Goal: Task Accomplishment & Management: Complete application form

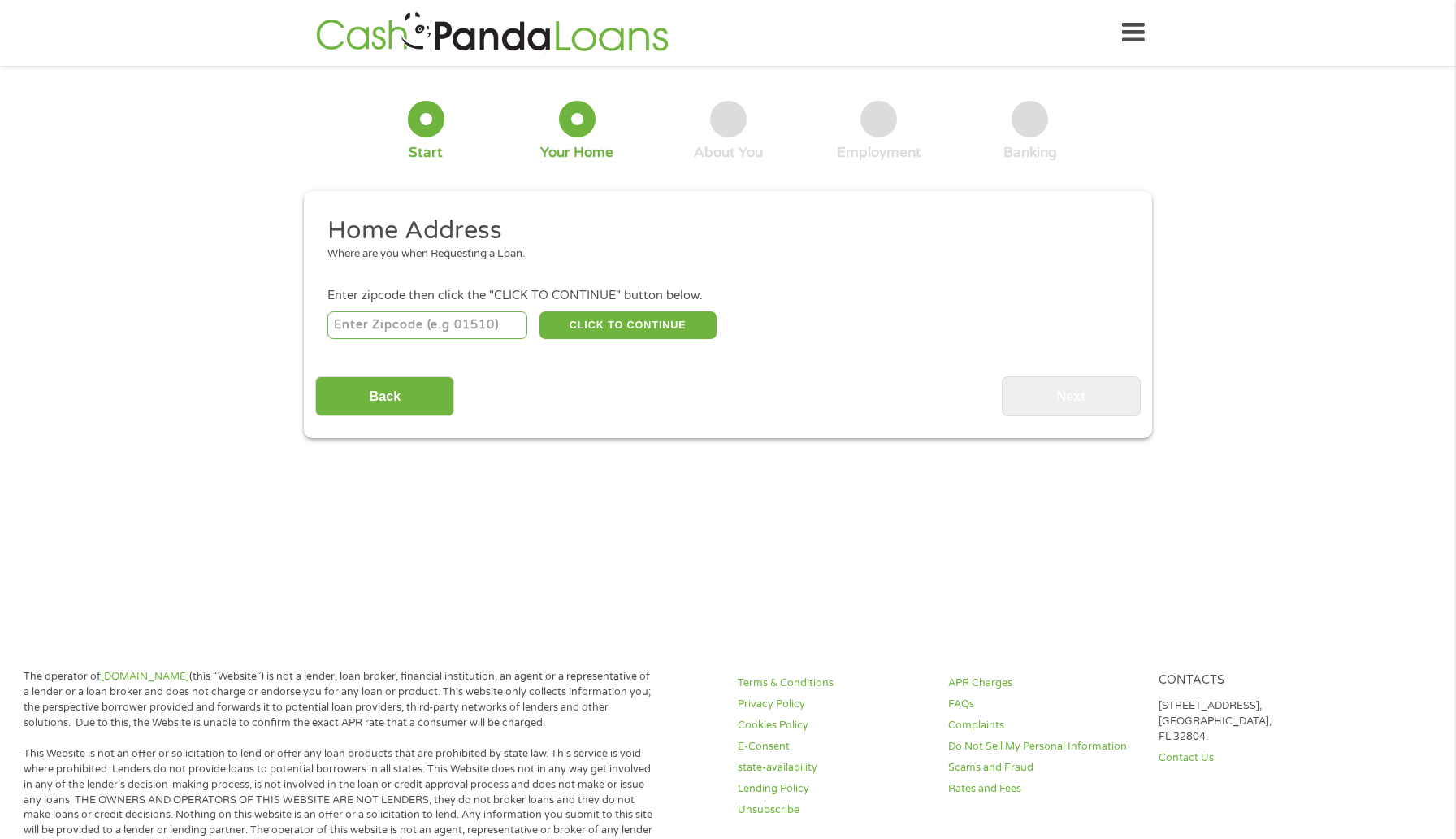
click at [498, 328] on input "number" at bounding box center [428, 325] width 201 height 28
type input "30038"
click at [585, 330] on button "CLICK TO CONTINUE" at bounding box center [628, 325] width 177 height 28
type input "30038"
type input "Lithonia"
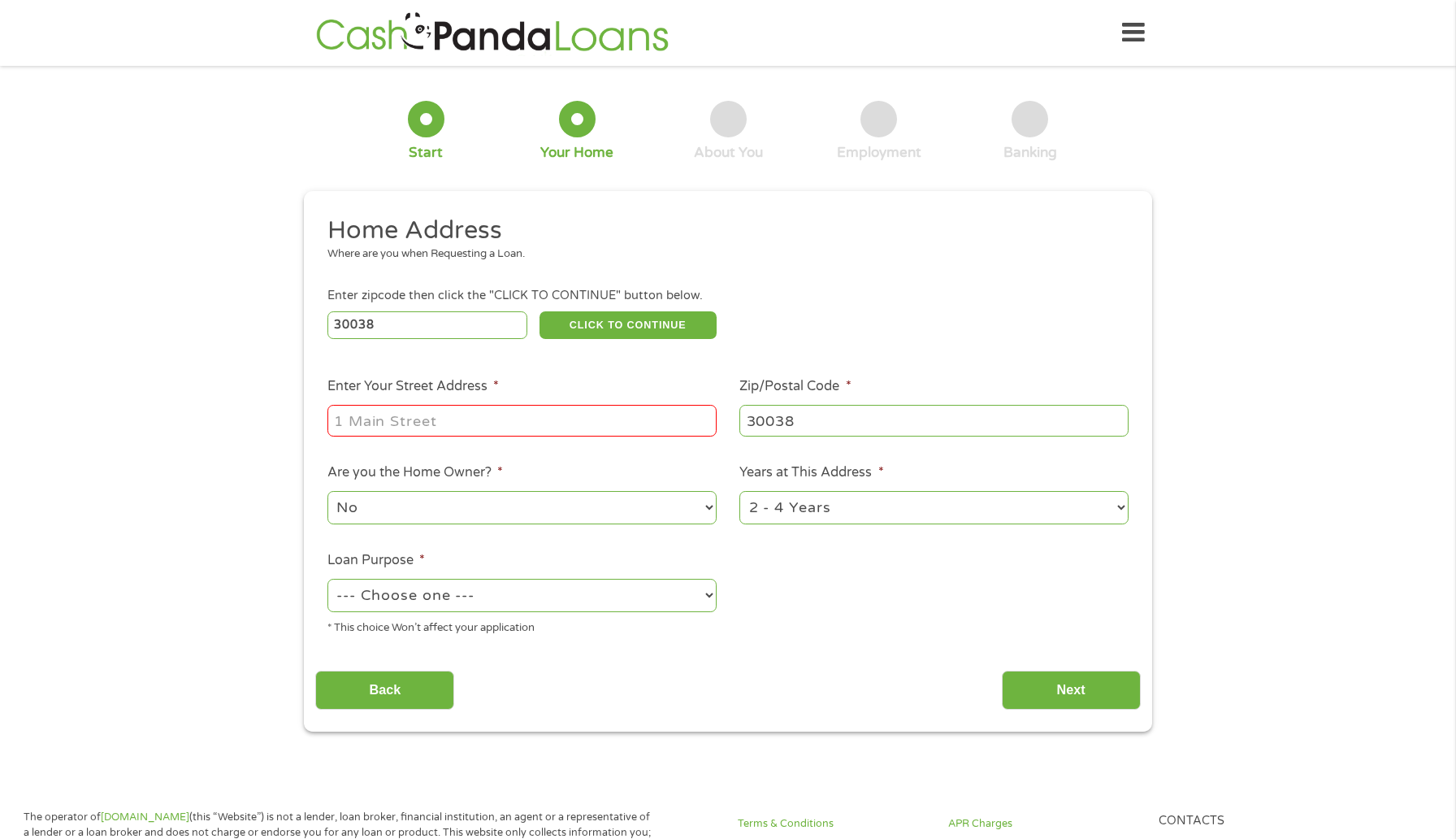
click at [504, 433] on input "Enter Your Street Address *" at bounding box center [521, 420] width 389 height 31
type input "[STREET_ADDRESS]"
click at [822, 505] on select "1 Year or less 1 - 2 Years 2 - 4 Years Over 4 Years" at bounding box center [934, 507] width 389 height 33
select select "12months"
click at [740, 492] on select "1 Year or less 1 - 2 Years 2 - 4 Years Over 4 Years" at bounding box center [934, 507] width 389 height 33
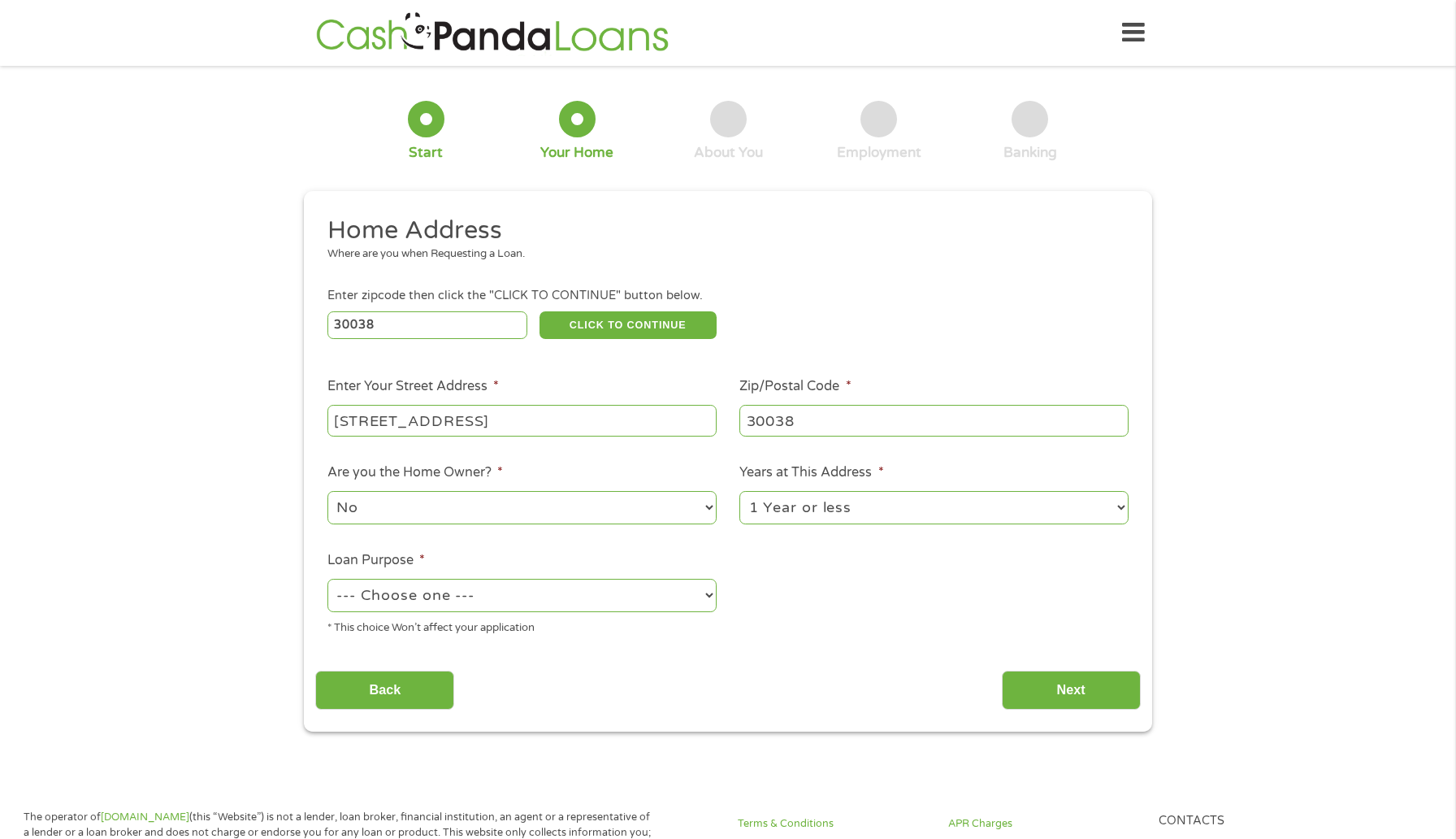
click at [666, 602] on select "--- Choose one --- Pay Bills Debt Consolidation Home Improvement Major Purchase…" at bounding box center [521, 595] width 389 height 33
click at [327, 580] on select "--- Choose one --- Pay Bills Debt Consolidation Home Improvement Major Purchase…" at bounding box center [521, 595] width 389 height 33
click at [668, 601] on select "--- Choose one --- Pay Bills Debt Consolidation Home Improvement Major Purchase…" at bounding box center [521, 595] width 389 height 33
select select "other"
click at [327, 580] on select "--- Choose one --- Pay Bills Debt Consolidation Home Improvement Major Purchase…" at bounding box center [521, 595] width 389 height 33
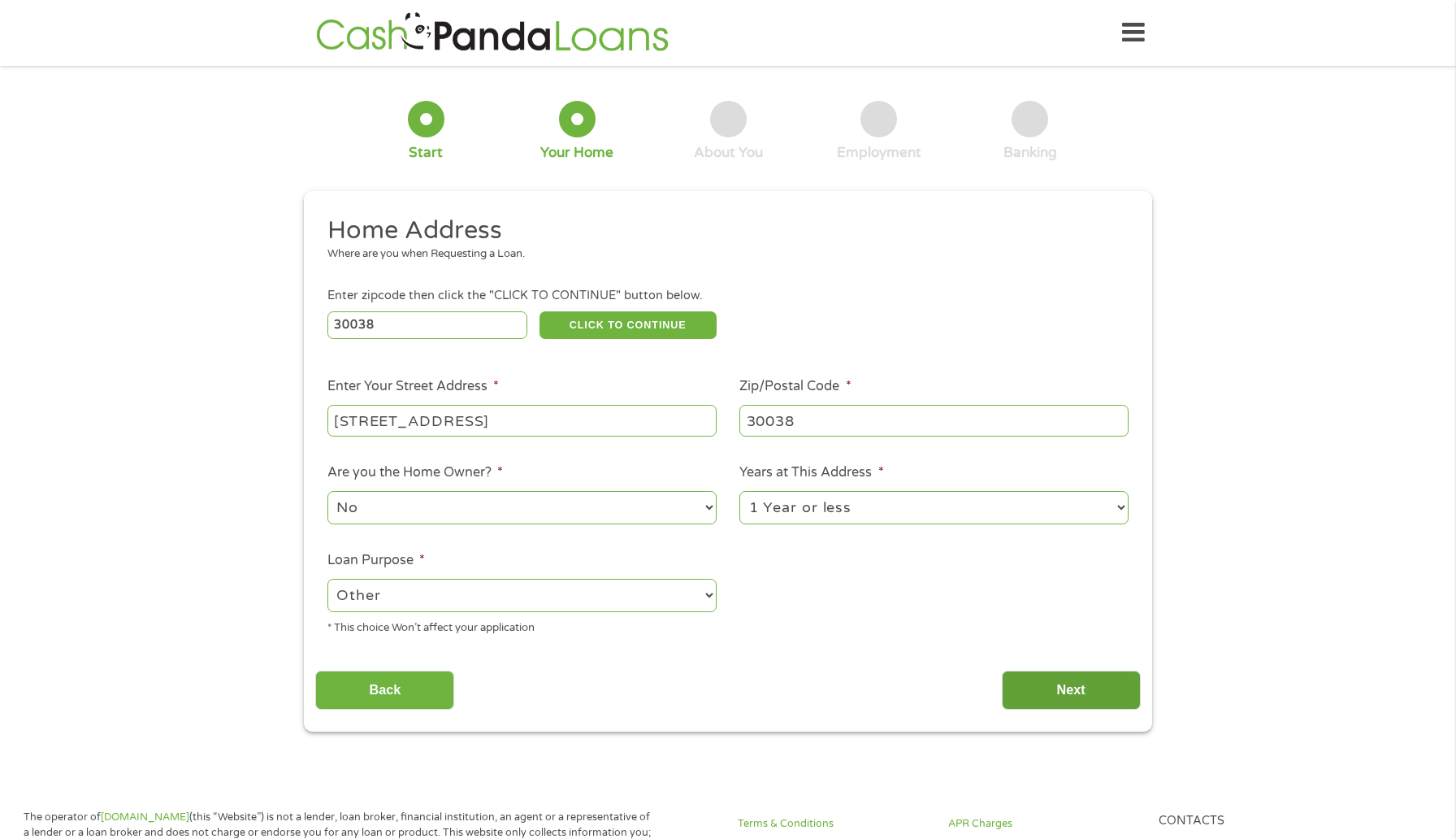
click at [1027, 701] on input "Next" at bounding box center [1071, 690] width 139 height 40
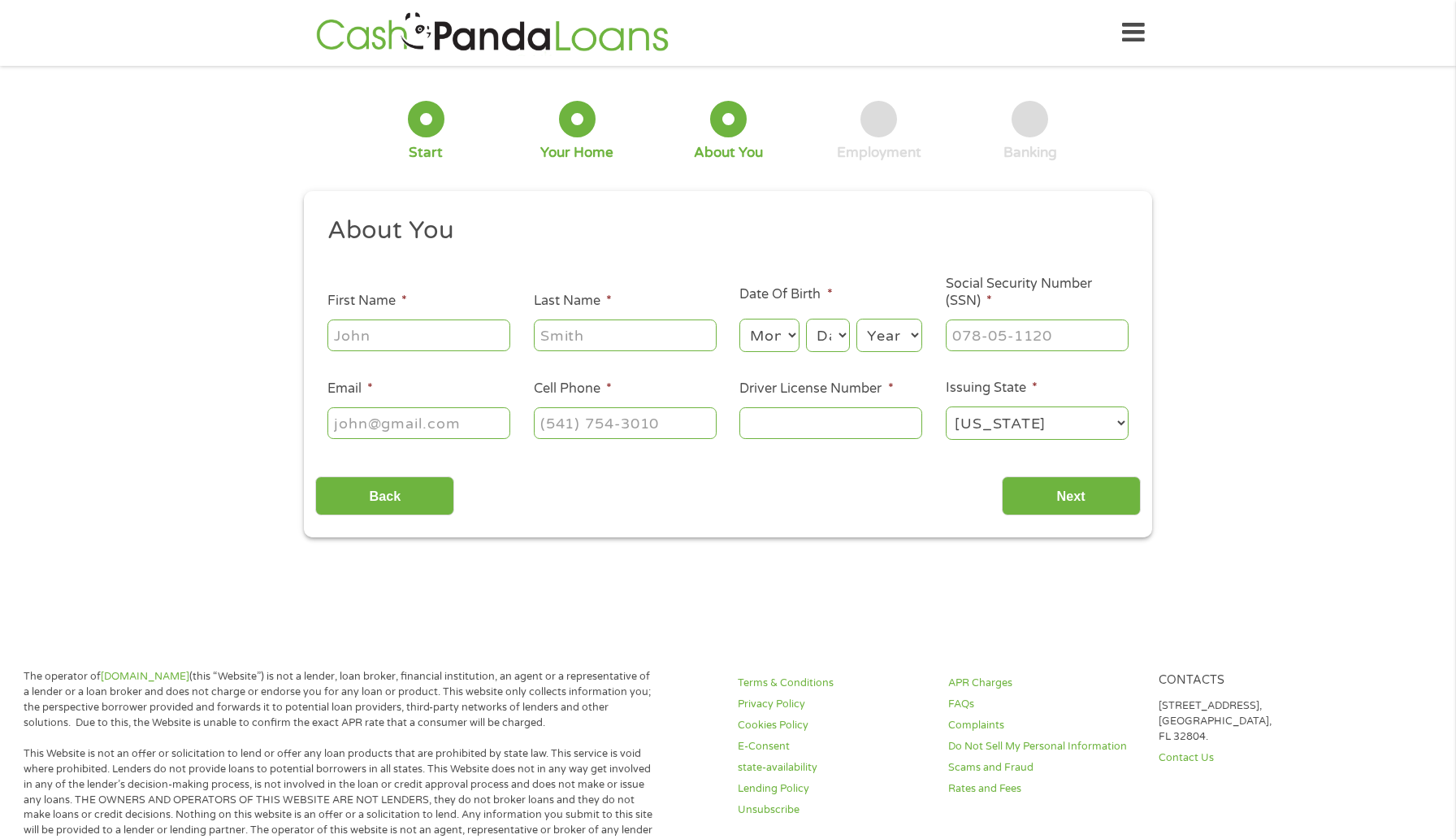
scroll to position [7, 7]
click at [456, 355] on ul "About You This field is hidden when viewing the form Title * --- Choose one ---…" at bounding box center [728, 334] width 825 height 240
click at [456, 347] on input "First Name *" at bounding box center [418, 335] width 183 height 31
type input "[PERSON_NAME]"
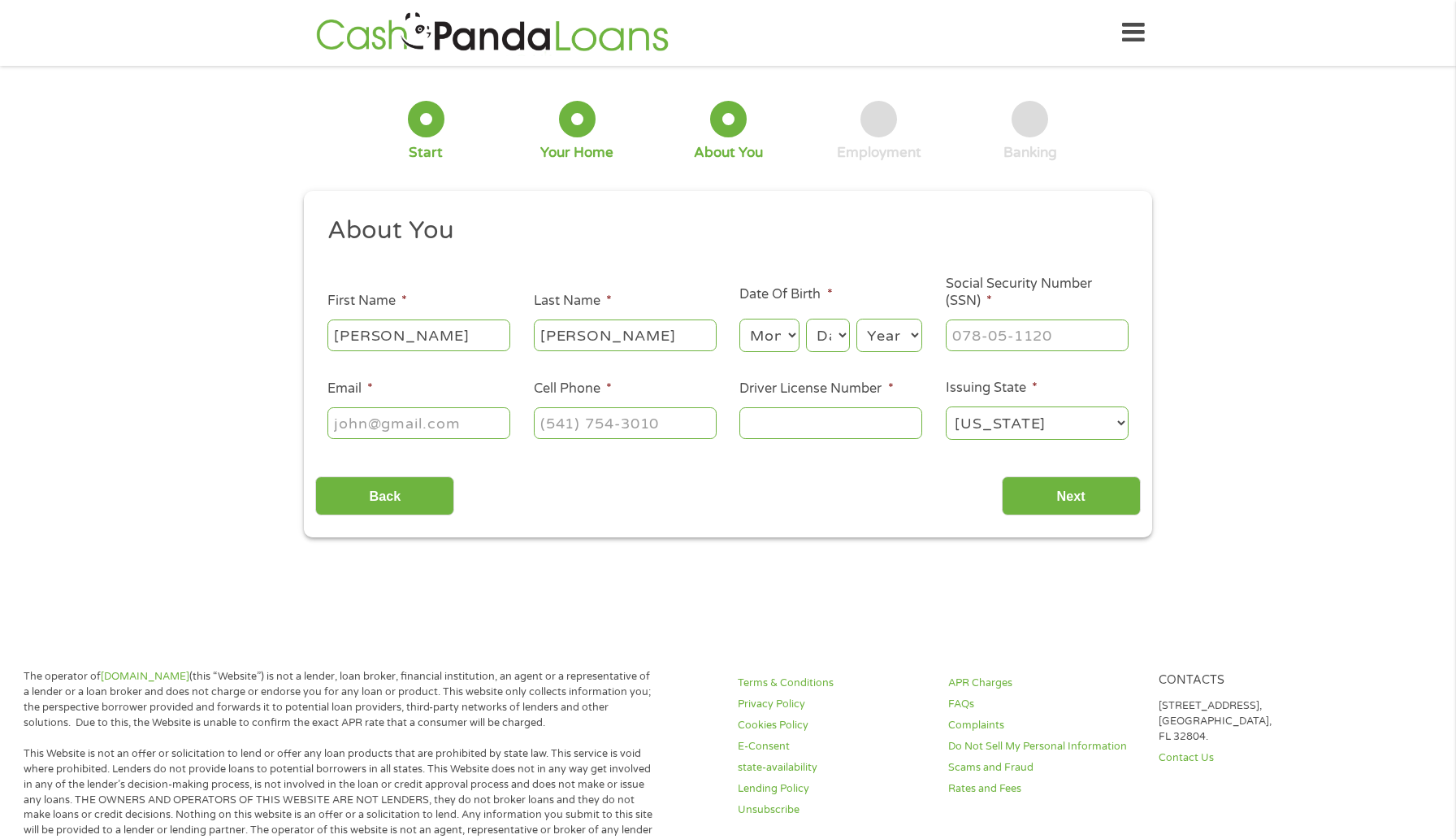
type input "[EMAIL_ADDRESS][DOMAIN_NAME]"
type input "3105679338"
select select "[US_STATE]"
type input "[PHONE_NUMBER]"
click at [778, 333] on select "Month 1 2 3 4 5 6 7 8 9 10 11 12" at bounding box center [769, 335] width 59 height 33
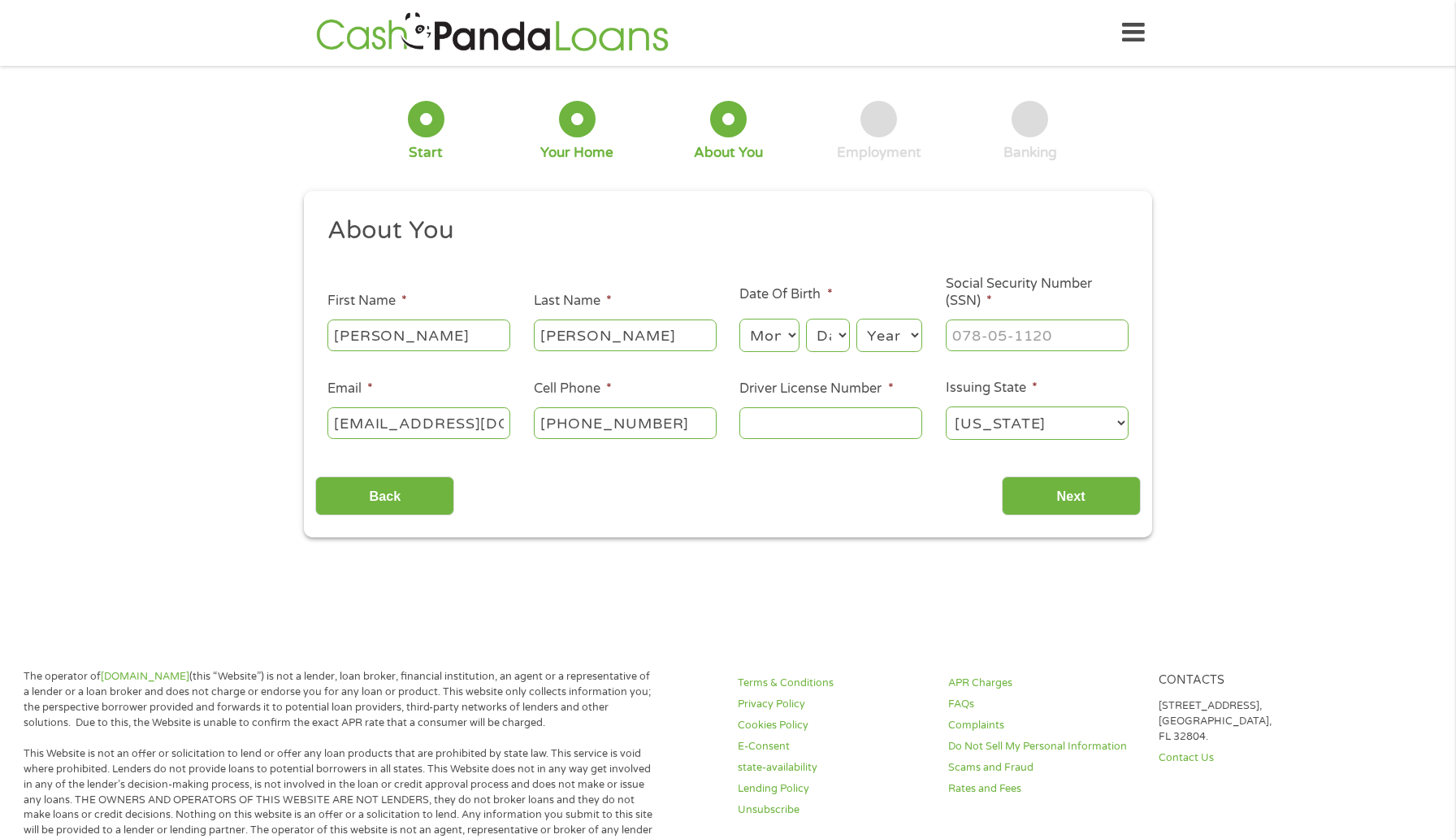
select select "6"
click at [740, 320] on select "Month 1 2 3 4 5 6 7 8 9 10 11 12" at bounding box center [769, 335] width 59 height 33
click at [817, 344] on select "Day 1 2 3 4 5 6 7 8 9 10 11 12 13 14 15 16 17 18 19 20 21 22 23 24 25 26 27 28 …" at bounding box center [828, 335] width 44 height 33
select select "10"
click at [806, 320] on select "Day 1 2 3 4 5 6 7 8 9 10 11 12 13 14 15 16 17 18 19 20 21 22 23 24 25 26 27 28 …" at bounding box center [828, 335] width 44 height 33
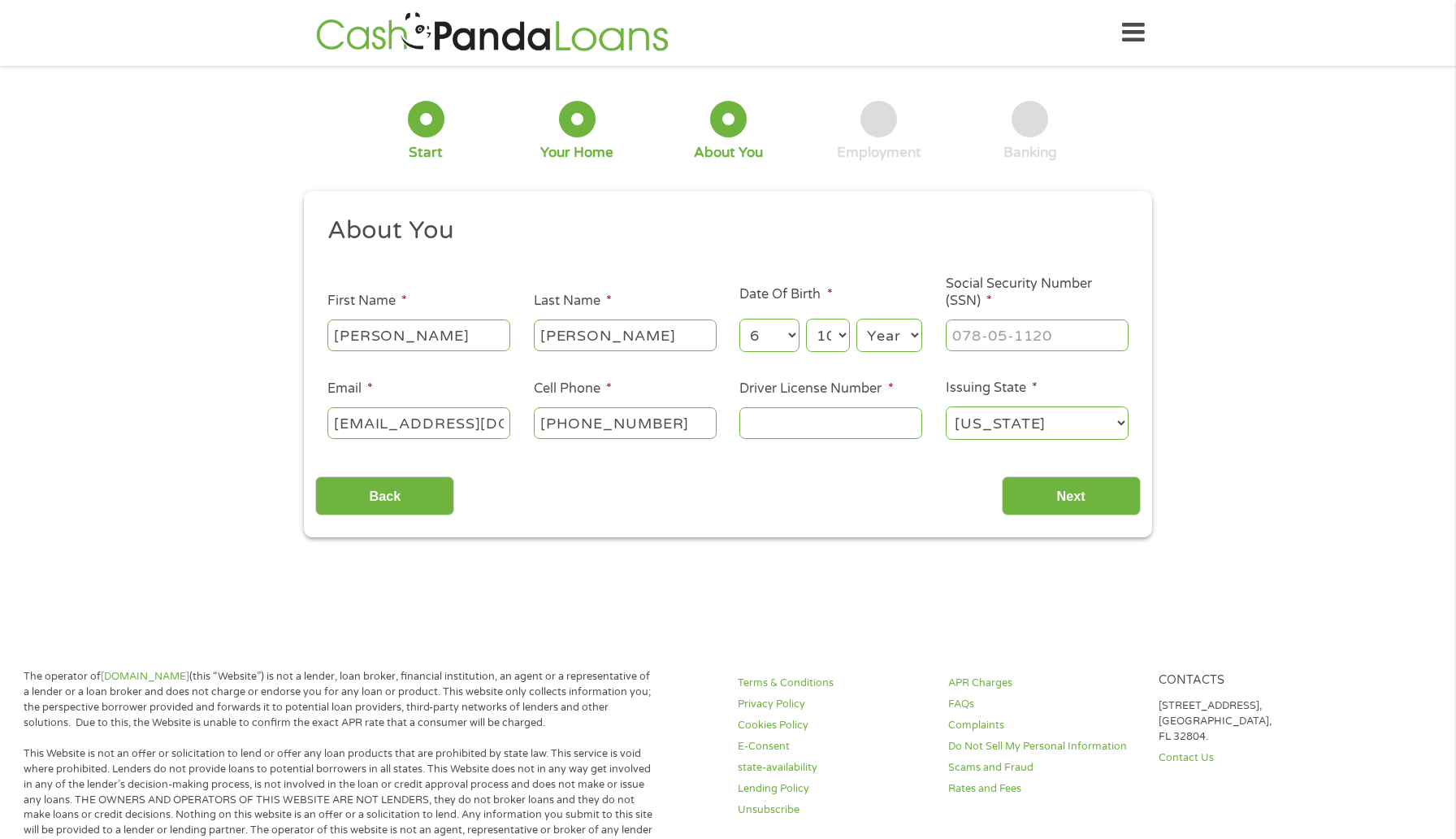
click at [874, 330] on select "Year [DATE] 2006 2005 2004 2003 2002 2001 2000 1999 1998 1997 1996 1995 1994 19…" at bounding box center [889, 335] width 66 height 33
select select "1999"
click at [856, 320] on select "Year [DATE] 2006 2005 2004 2003 2002 2001 2000 1999 1998 1997 1996 1995 1994 19…" at bounding box center [889, 335] width 66 height 33
click at [1000, 345] on input "___-__-____" at bounding box center [1037, 335] width 183 height 31
type input "623-13-5373"
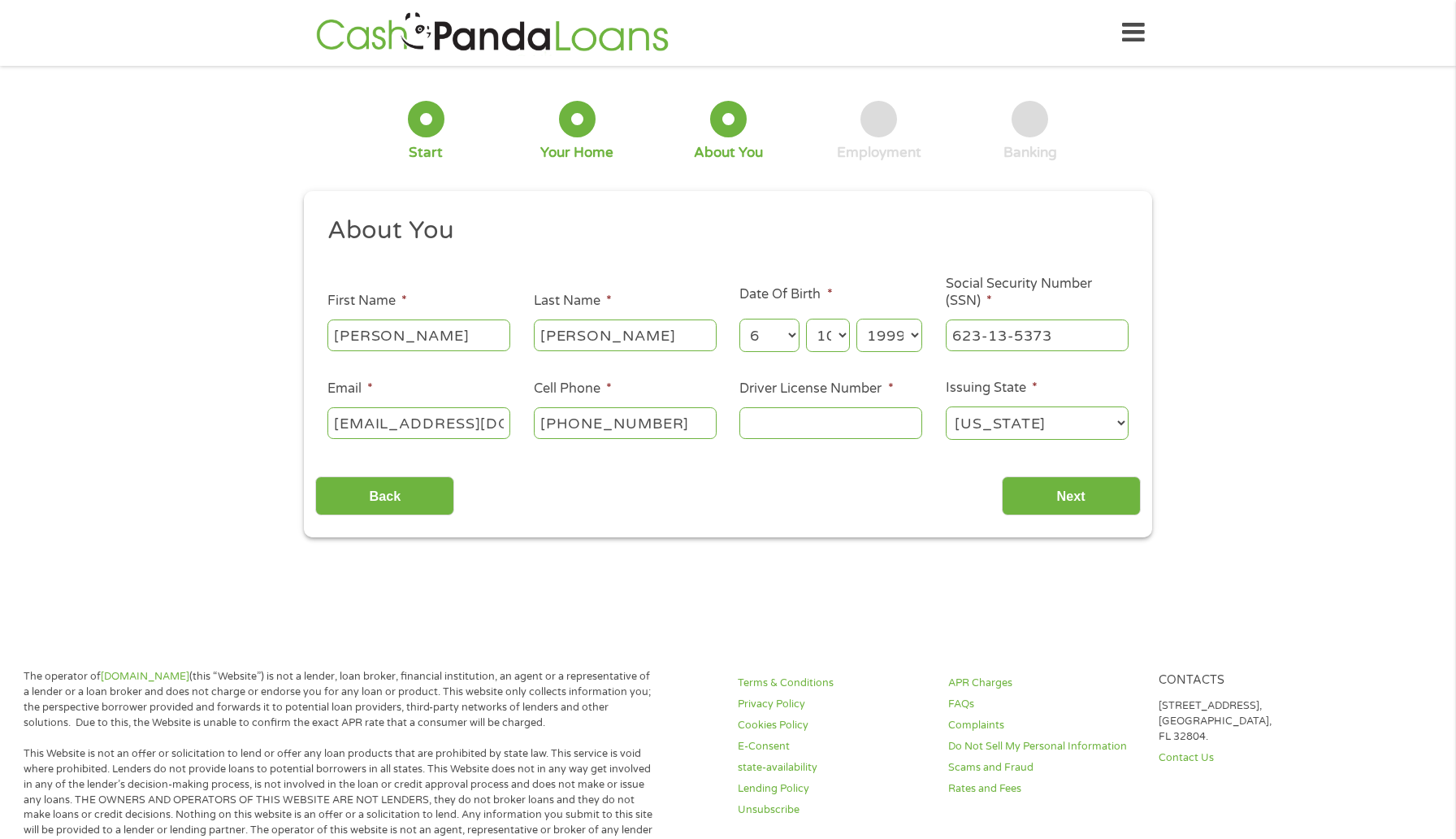
click at [786, 430] on input "Driver License Number *" at bounding box center [831, 423] width 183 height 31
click at [768, 419] on input "Driver License Number *" at bounding box center [831, 423] width 183 height 31
type input "072242065"
click at [1093, 506] on input "Next" at bounding box center [1071, 496] width 139 height 40
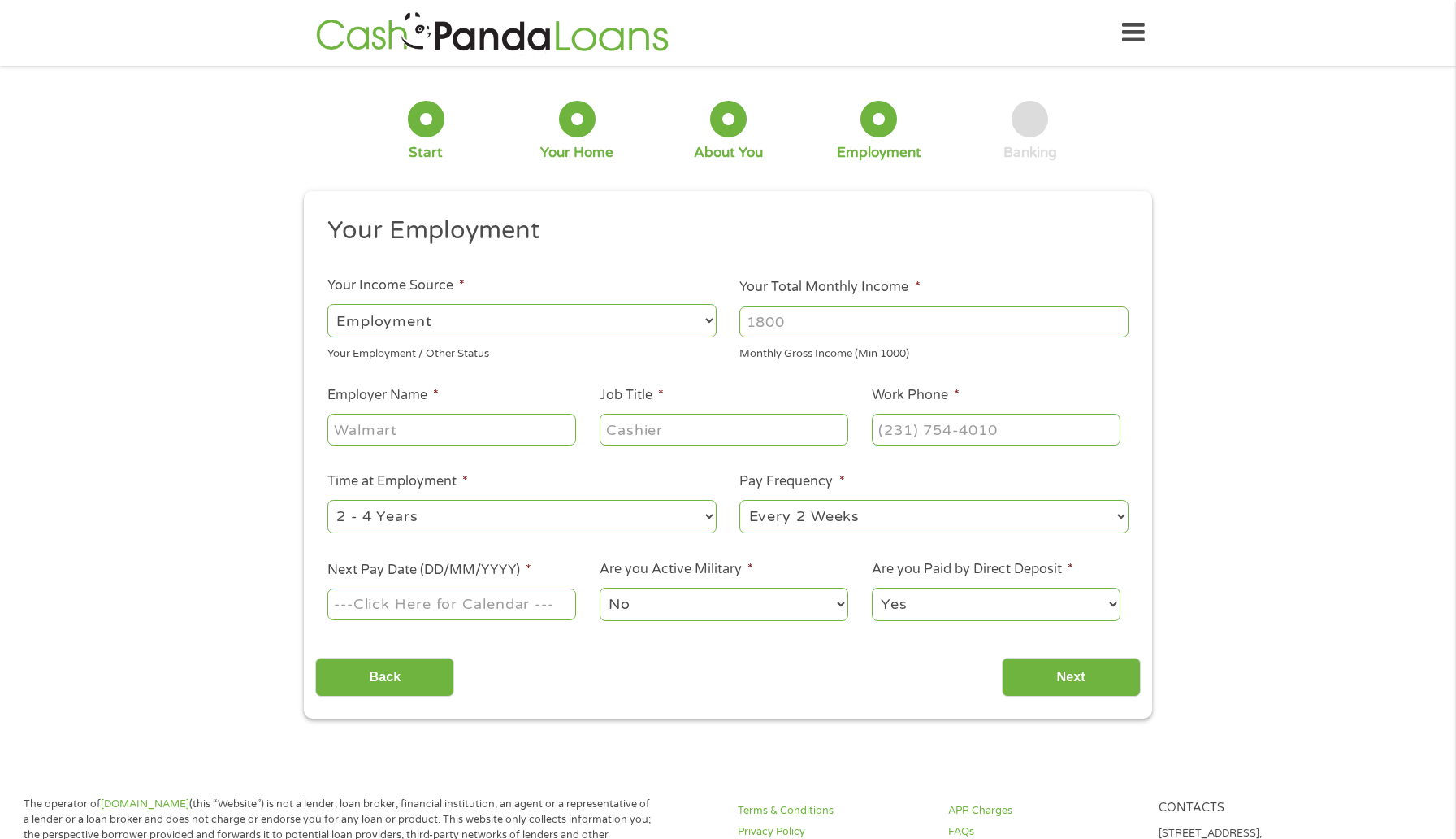
drag, startPoint x: 1093, startPoint y: 506, endPoint x: 1090, endPoint y: 416, distance: 90.0
click at [388, 672] on input "Back" at bounding box center [385, 677] width 139 height 40
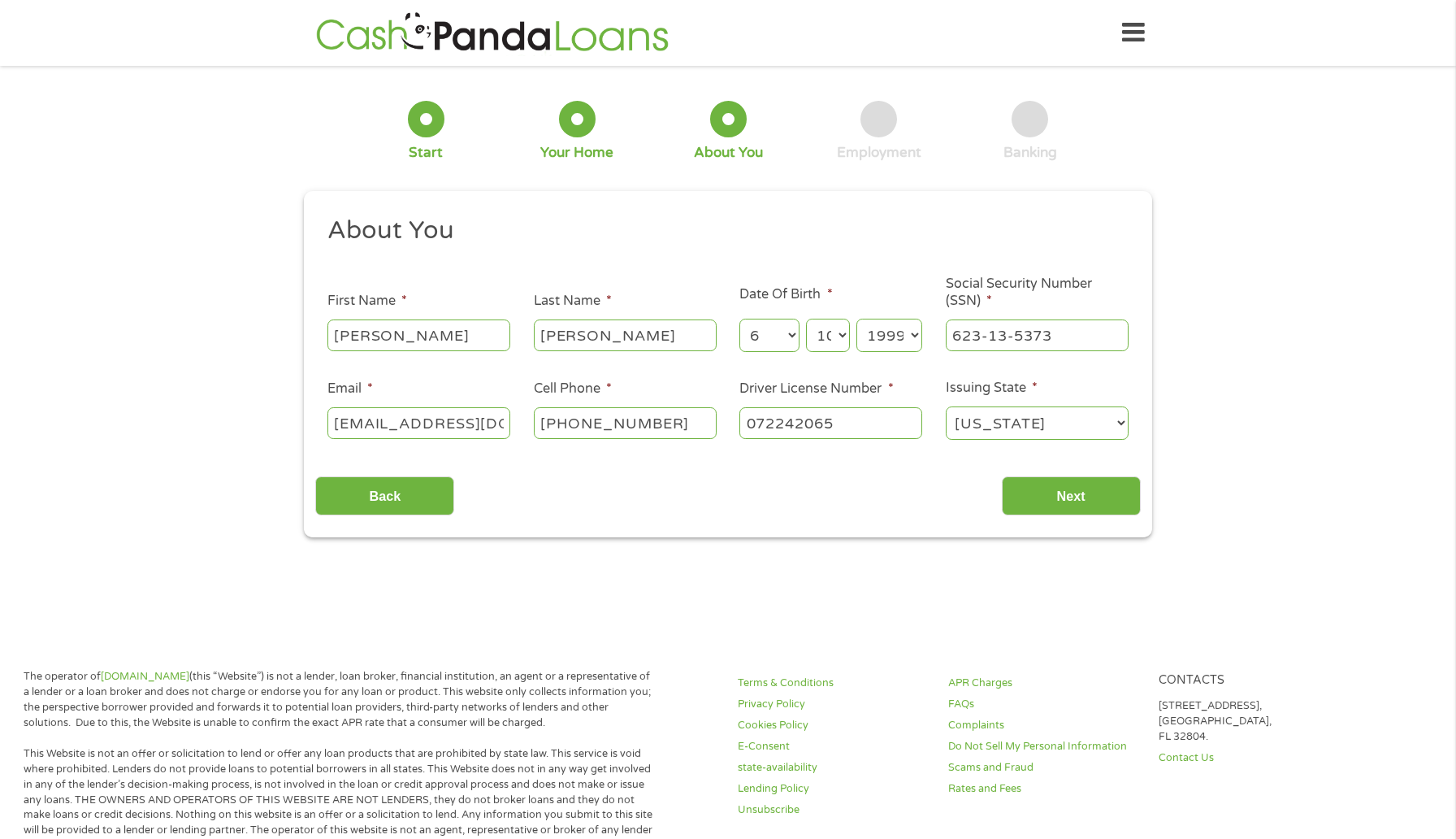
click at [984, 433] on select "[US_STATE] [US_STATE] [US_STATE] [US_STATE] [US_STATE] [US_STATE] [US_STATE] [U…" at bounding box center [1037, 423] width 183 height 33
select select "[US_STATE]"
click at [946, 408] on select "[US_STATE] [US_STATE] [US_STATE] [US_STATE] [US_STATE] [US_STATE] [US_STATE] [U…" at bounding box center [1037, 423] width 183 height 33
click at [1043, 510] on input "Next" at bounding box center [1071, 496] width 139 height 40
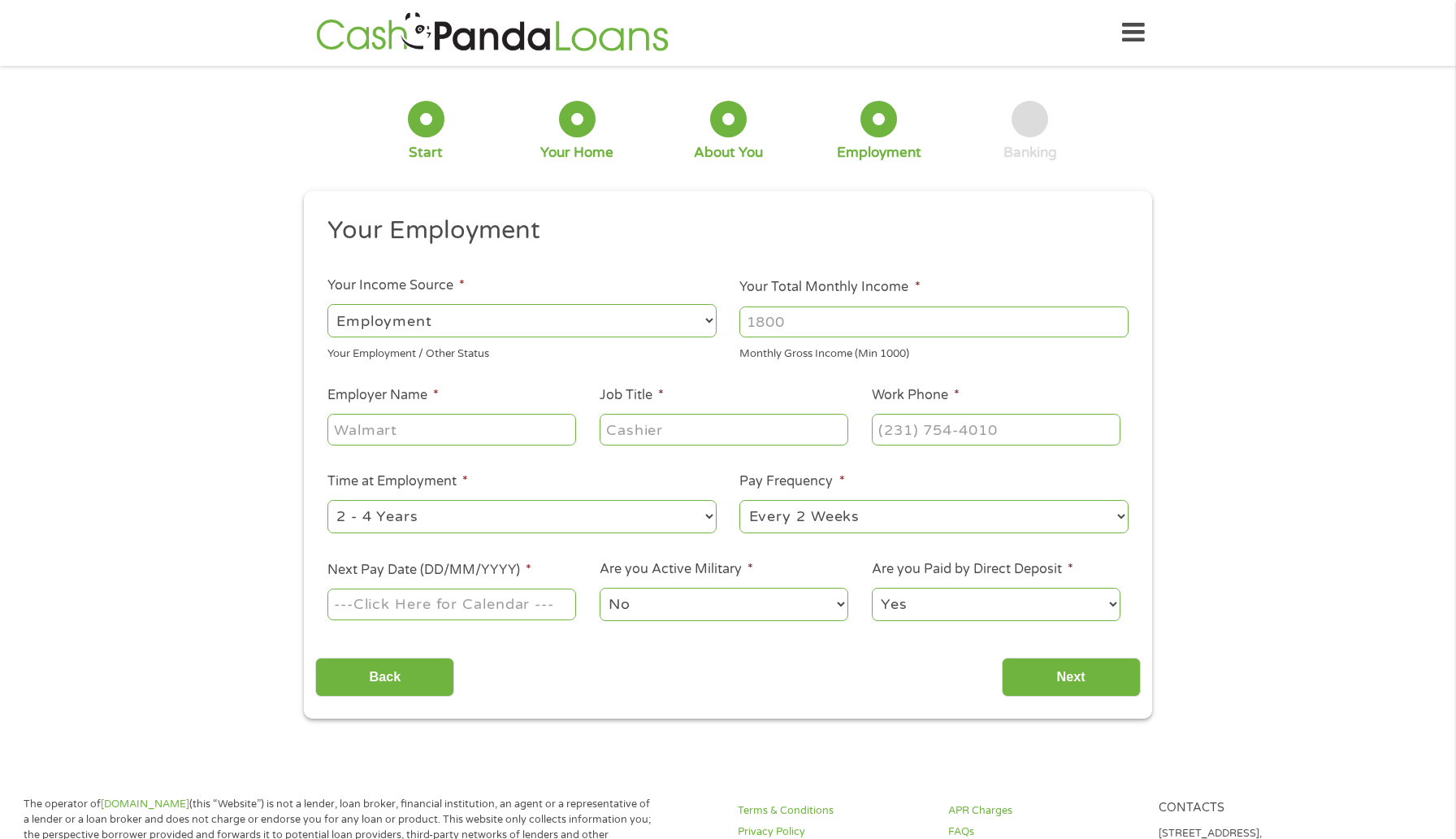
click at [628, 335] on select "--- Choose one --- Employment [DEMOGRAPHIC_DATA] Benefits" at bounding box center [521, 320] width 389 height 33
click at [327, 304] on select "--- Choose one --- Employment [DEMOGRAPHIC_DATA] Benefits" at bounding box center [521, 320] width 389 height 33
click at [808, 305] on div at bounding box center [934, 322] width 389 height 37
click at [808, 316] on input "Your Total Monthly Income *" at bounding box center [934, 322] width 389 height 31
type input "3200"
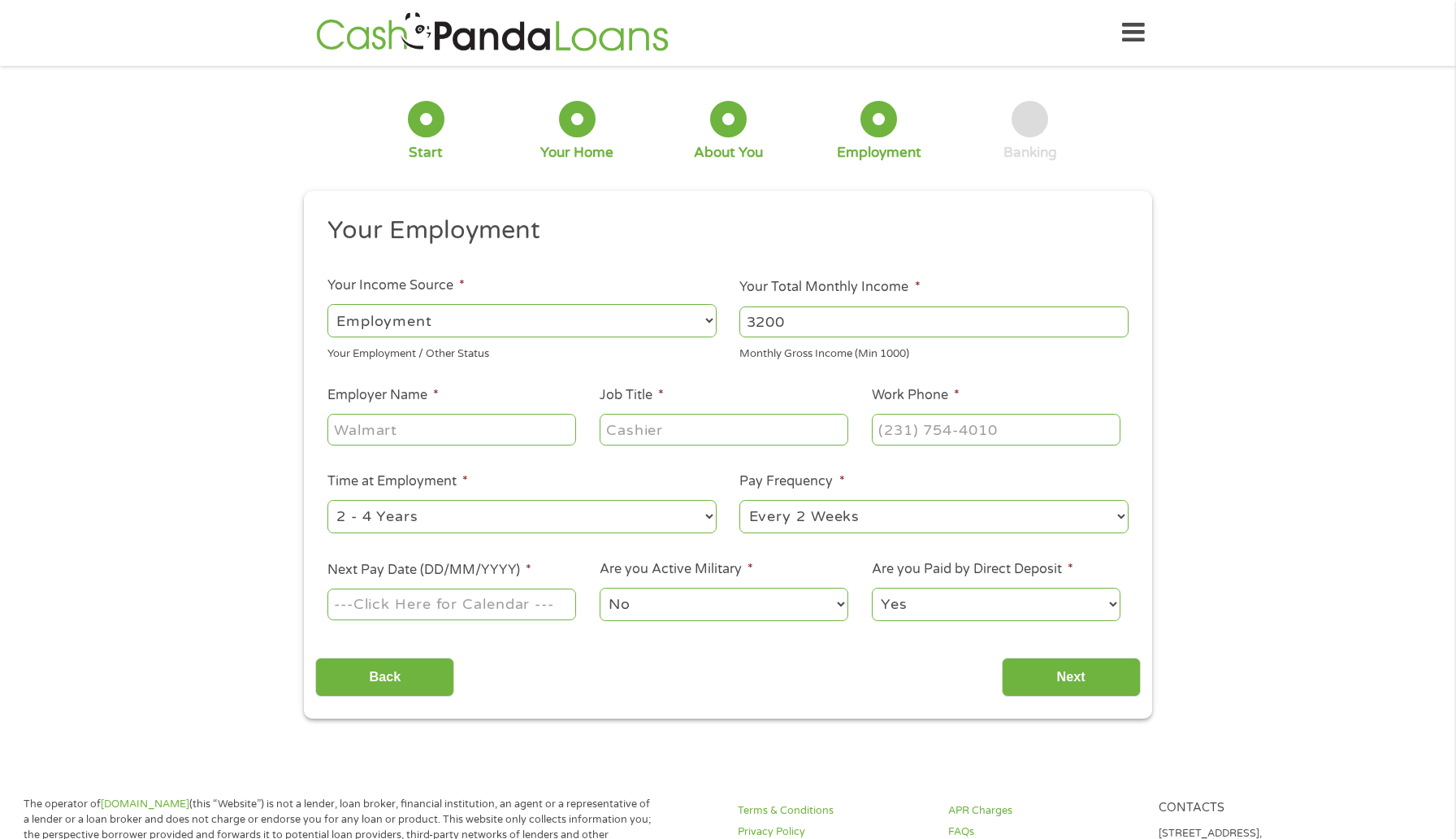
click at [439, 461] on ul "Your Employment Your Income Source * --- Choose one --- Employment [DEMOGRAPHIC…" at bounding box center [728, 425] width 825 height 421
click at [446, 449] on ul "Your Employment Your Income Source * --- Choose one --- Employment [DEMOGRAPHIC…" at bounding box center [728, 425] width 825 height 421
click at [449, 444] on input "Employer Name *" at bounding box center [451, 429] width 249 height 31
type input "[GEOGRAPHIC_DATA]"
click at [639, 425] on input "Job Title *" at bounding box center [724, 429] width 249 height 31
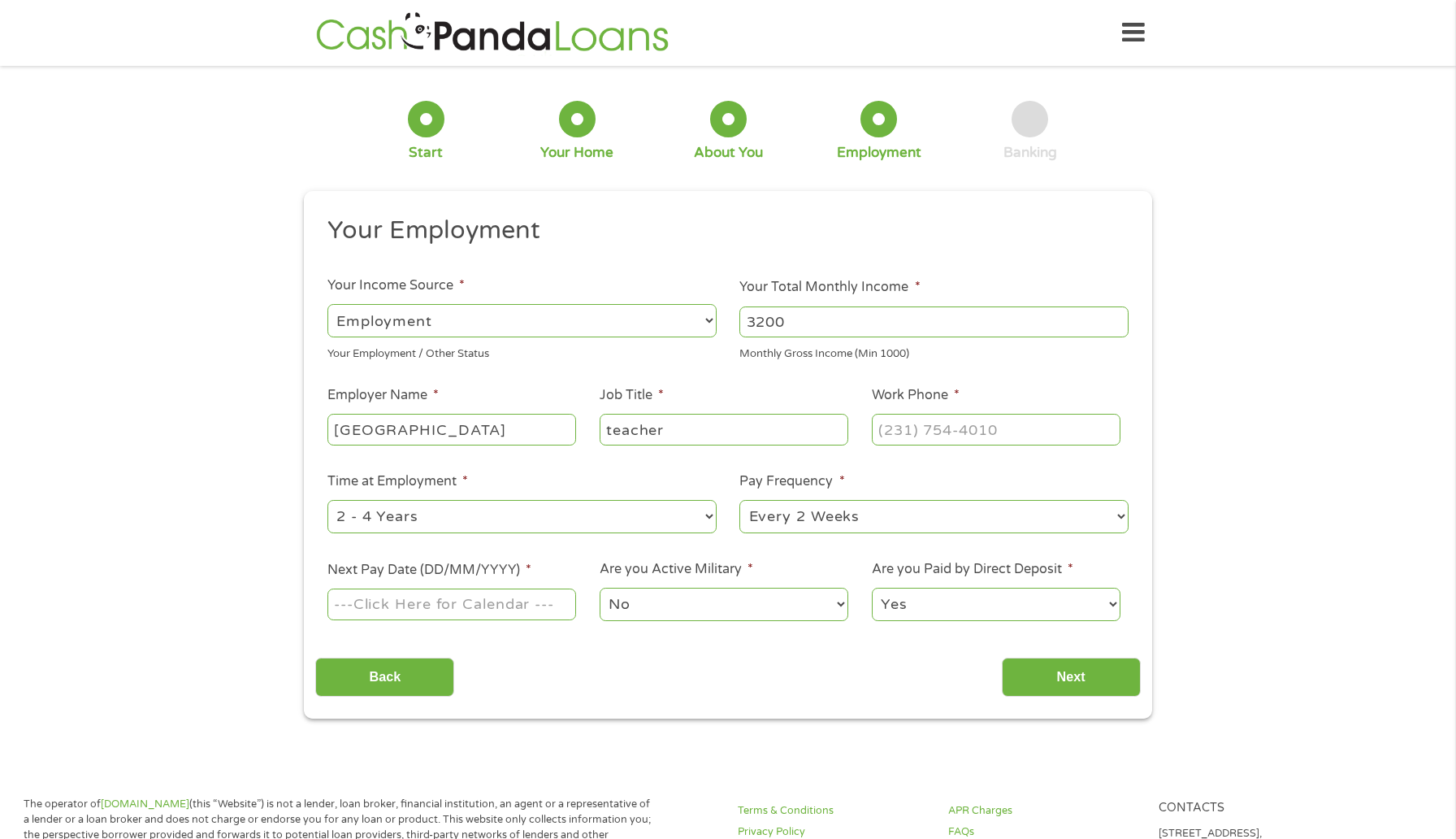
type input "teacher"
click at [932, 454] on ul "Your Employment Your Income Source * --- Choose one --- Employment [DEMOGRAPHIC…" at bounding box center [728, 425] width 825 height 421
click at [934, 440] on input "(___) ___-____" at bounding box center [996, 429] width 249 height 31
type input "[PHONE_NUMBER]"
click at [556, 513] on select "--- Choose one --- 1 Year or less 1 - 2 Years 2 - 4 Years Over 4 Years" at bounding box center [521, 516] width 389 height 33
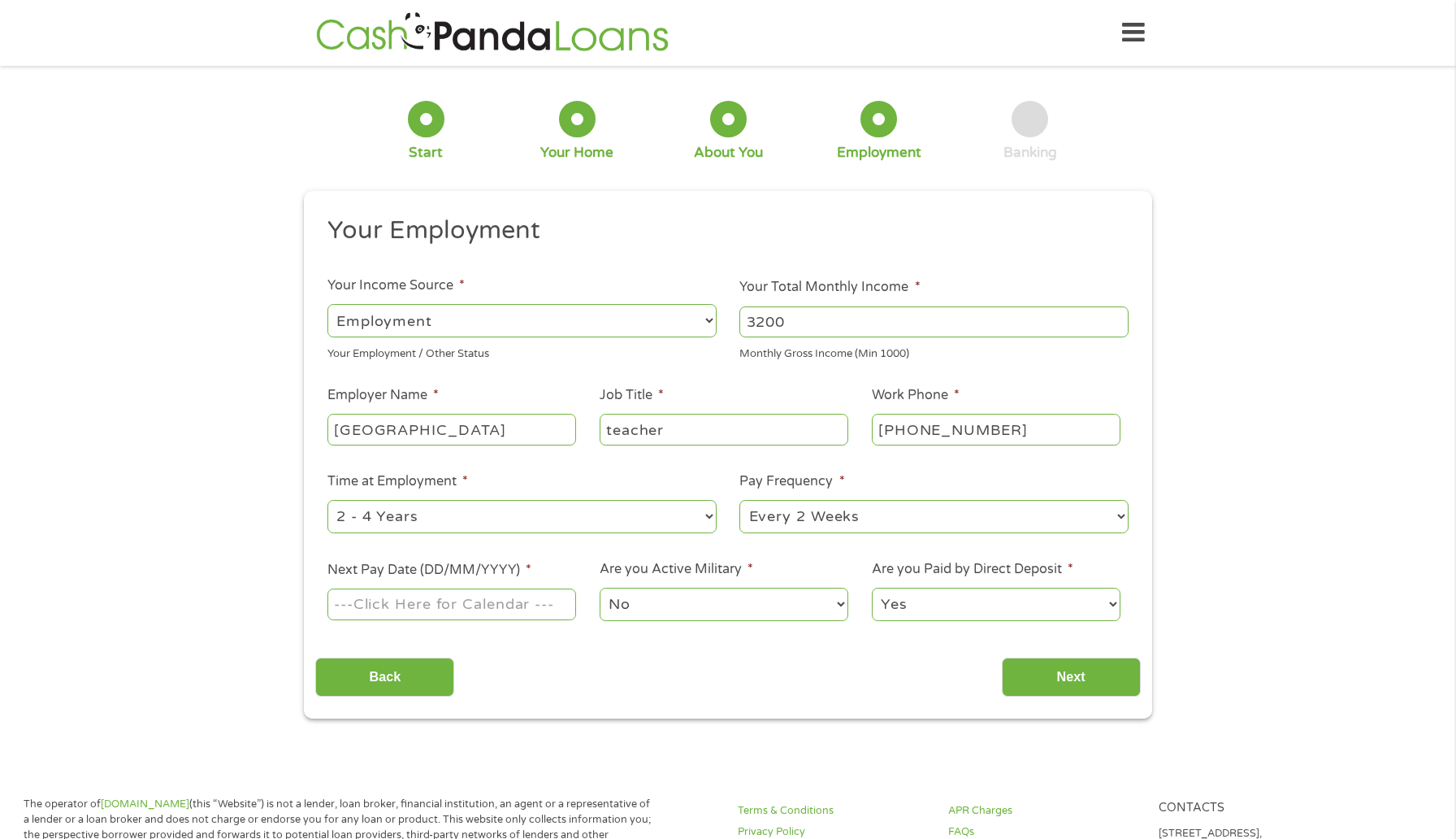
select select "12months"
click at [327, 500] on select "--- Choose one --- 1 Year or less 1 - 2 Years 2 - 4 Years Over 4 Years" at bounding box center [521, 516] width 389 height 33
click at [762, 527] on select "--- Choose one --- Every 2 Weeks Every Week Monthly Semi-Monthly" at bounding box center [934, 516] width 389 height 33
click at [740, 500] on select "--- Choose one --- Every 2 Weeks Every Week Monthly Semi-Monthly" at bounding box center [934, 516] width 389 height 33
click at [488, 599] on input "Next Pay Date (DD/MM/YYYY) *" at bounding box center [451, 604] width 249 height 31
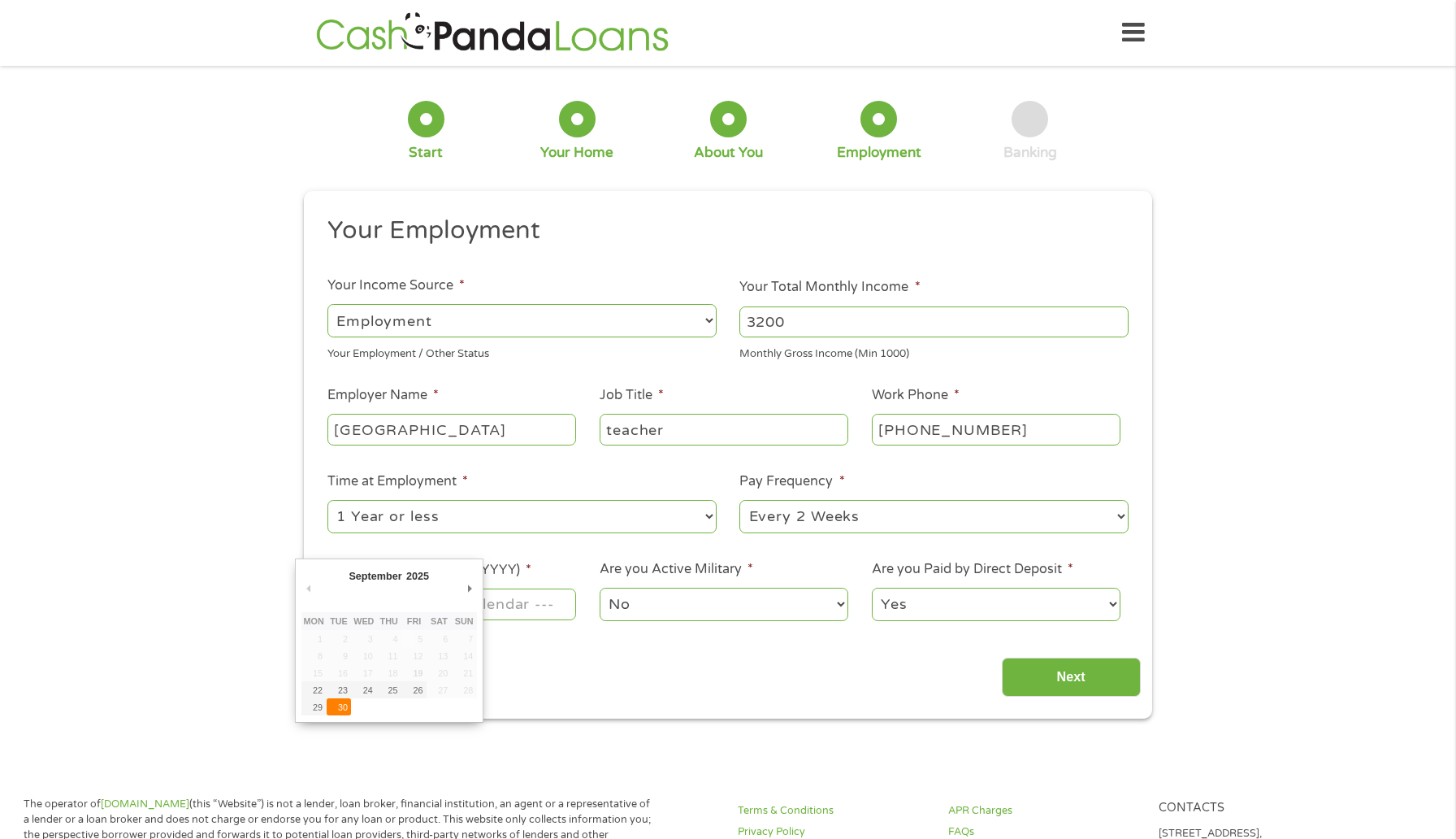
type input "[DATE]"
click at [643, 612] on select "No Yes" at bounding box center [724, 604] width 249 height 33
click at [600, 588] on select "No Yes" at bounding box center [724, 604] width 249 height 33
click at [897, 607] on select "Yes No" at bounding box center [996, 604] width 249 height 33
click at [872, 588] on select "Yes No" at bounding box center [996, 604] width 249 height 33
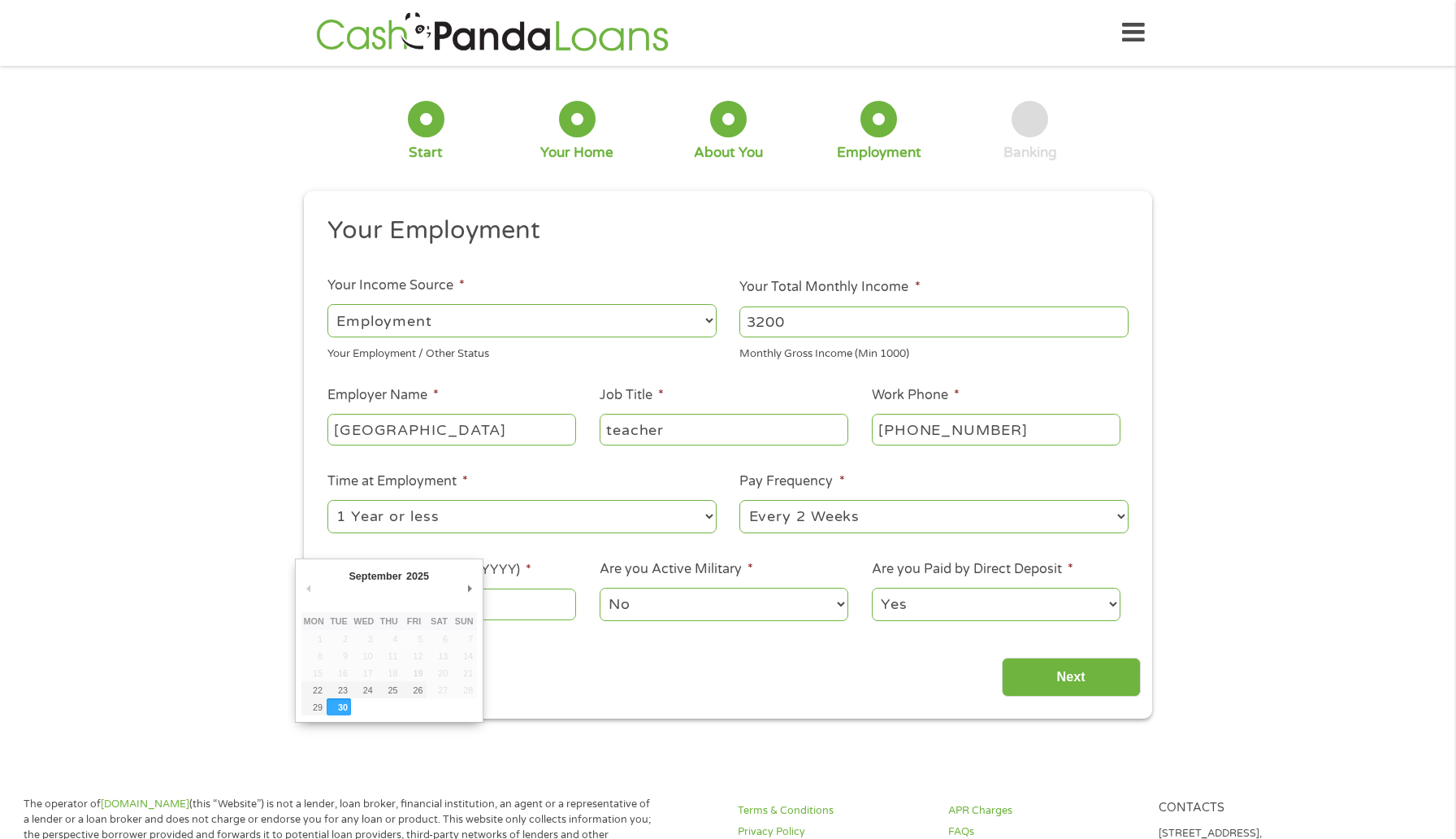
click at [469, 610] on input "[DATE]" at bounding box center [451, 604] width 249 height 31
drag, startPoint x: 433, startPoint y: 609, endPoint x: 335, endPoint y: 607, distance: 98.0
click at [335, 607] on input "[DATE]" at bounding box center [451, 604] width 249 height 31
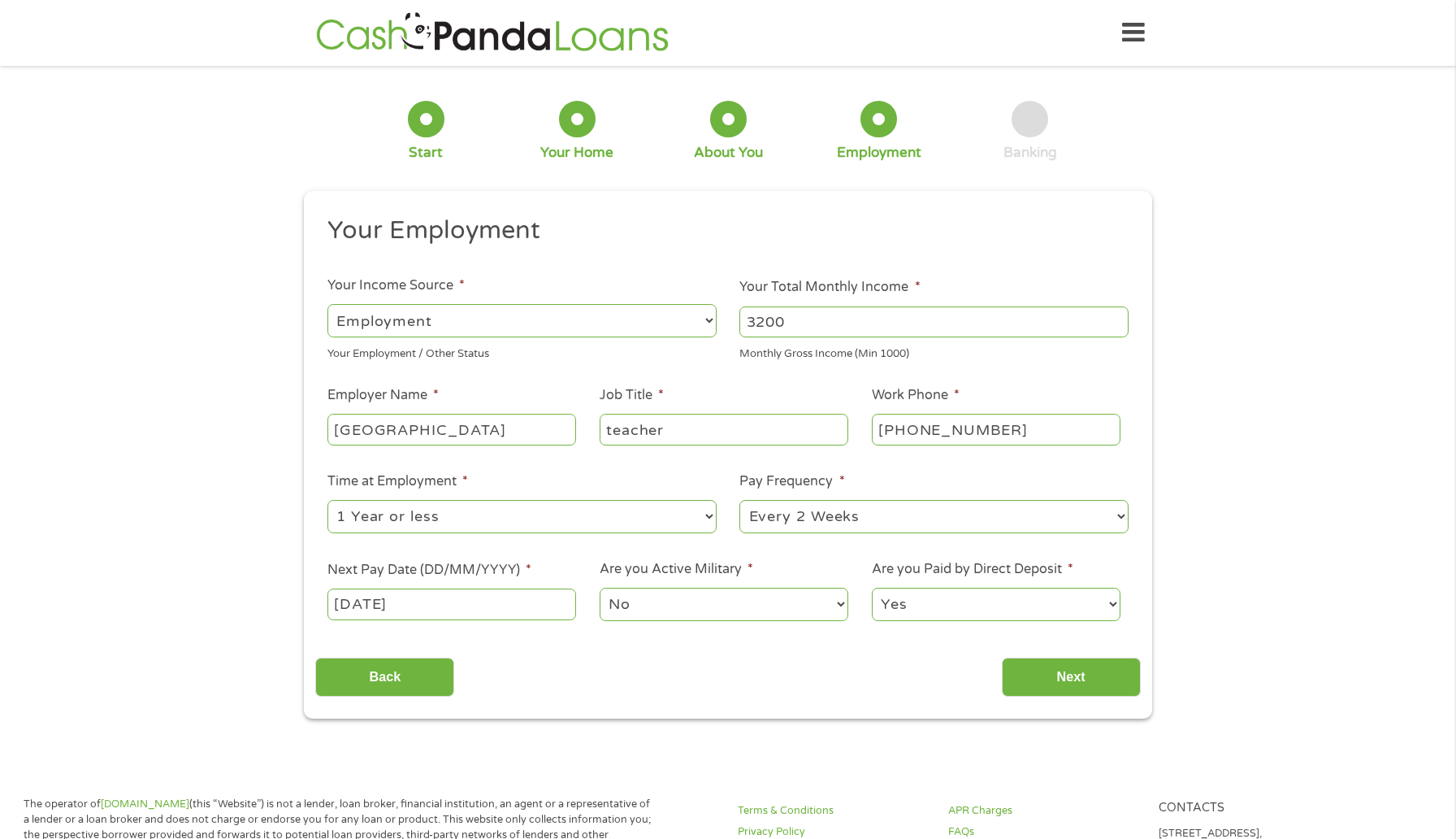
click at [771, 648] on div "Back Next" at bounding box center [728, 671] width 825 height 51
click at [1051, 684] on input "Next" at bounding box center [1071, 677] width 139 height 40
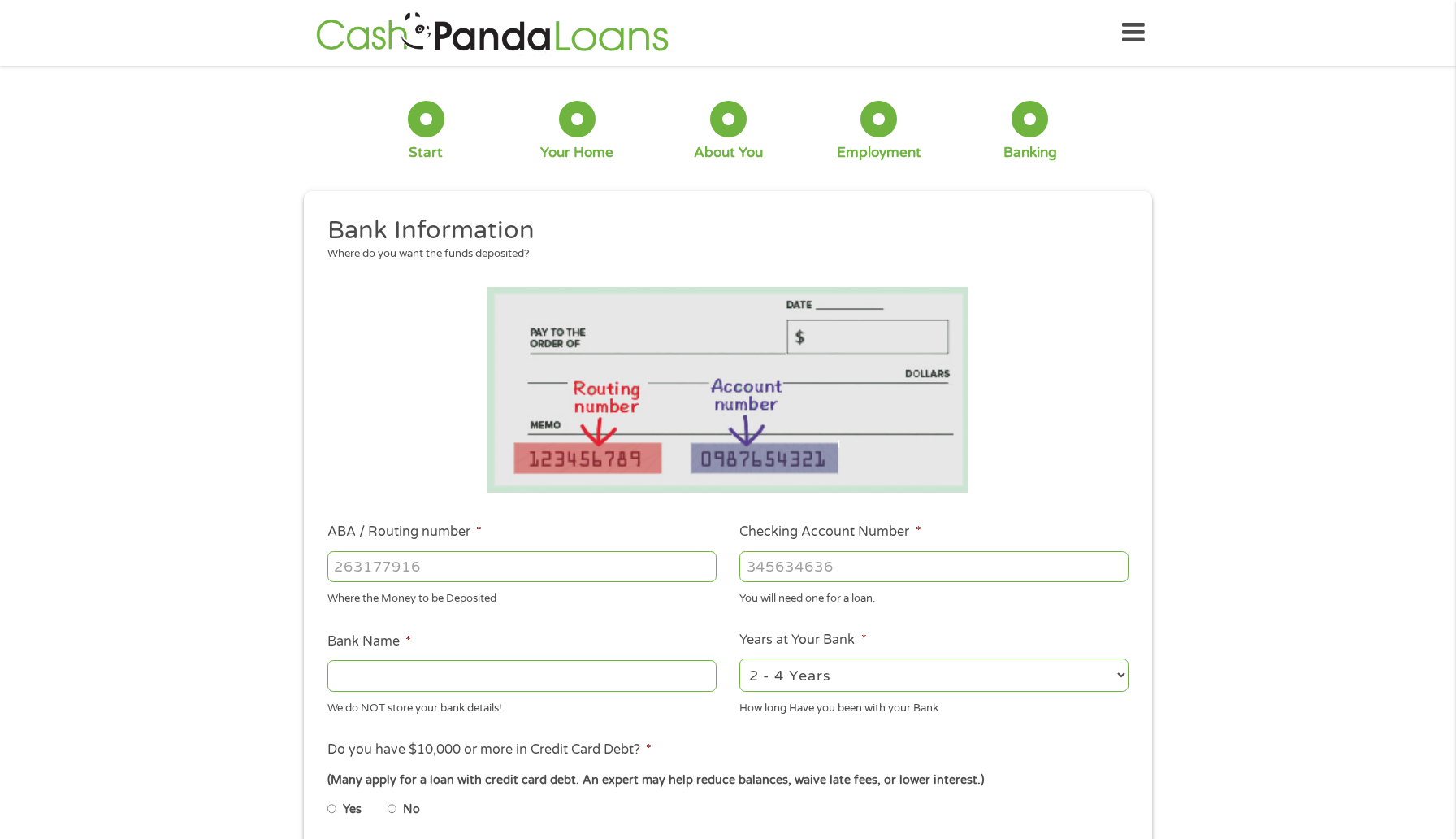
click at [488, 570] on input "ABA / Routing number *" at bounding box center [521, 566] width 389 height 31
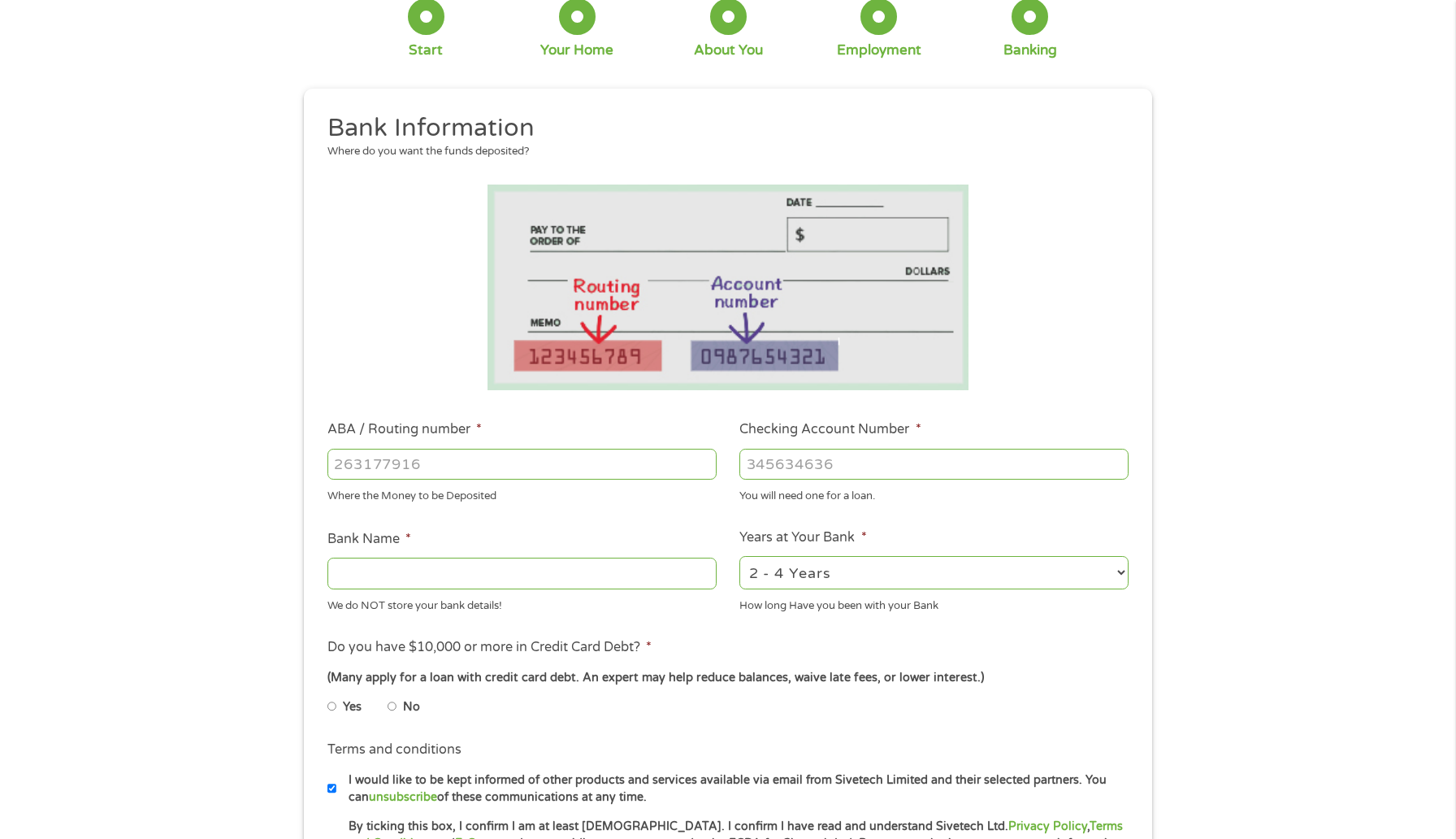
scroll to position [113, 0]
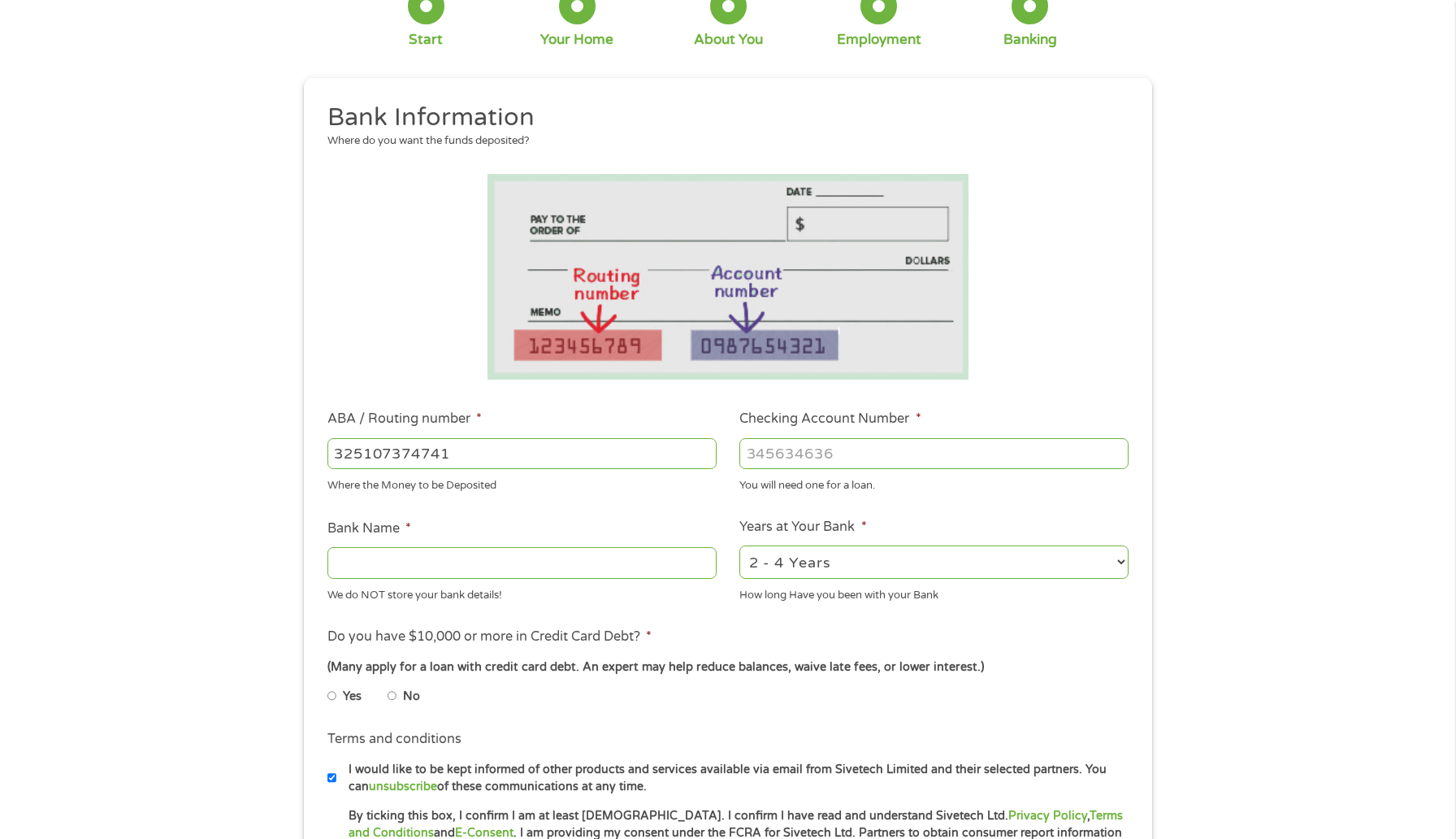
type input "325107374741"
click at [855, 469] on input "Checking Account Number *" at bounding box center [934, 453] width 389 height 31
type input "325107374741"
click at [650, 443] on input "325107374741" at bounding box center [521, 453] width 389 height 31
click at [642, 450] on input "325107374741" at bounding box center [521, 453] width 389 height 31
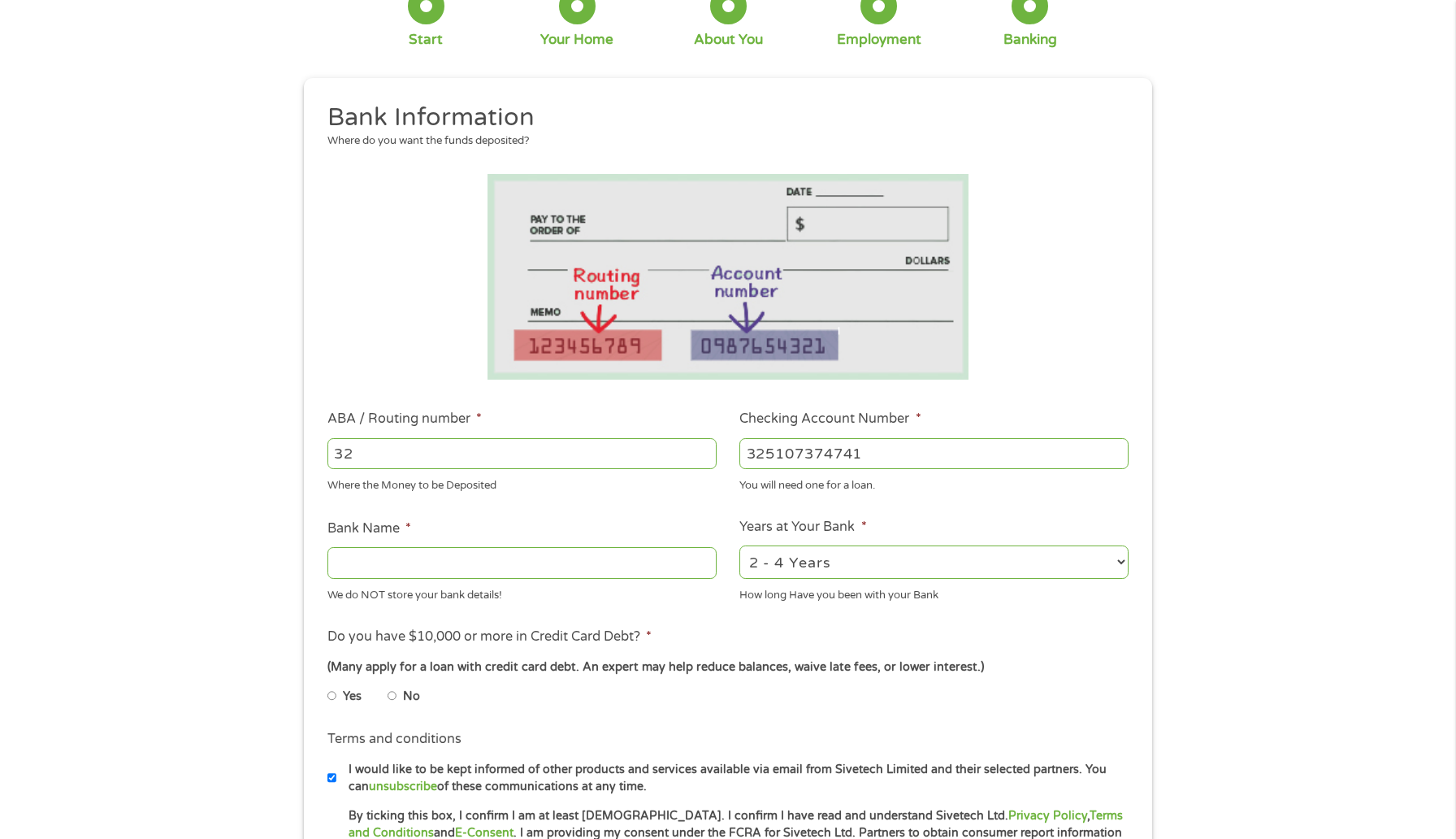
type input "3"
type input "121000358"
type input "BANK OF AMERICA NA"
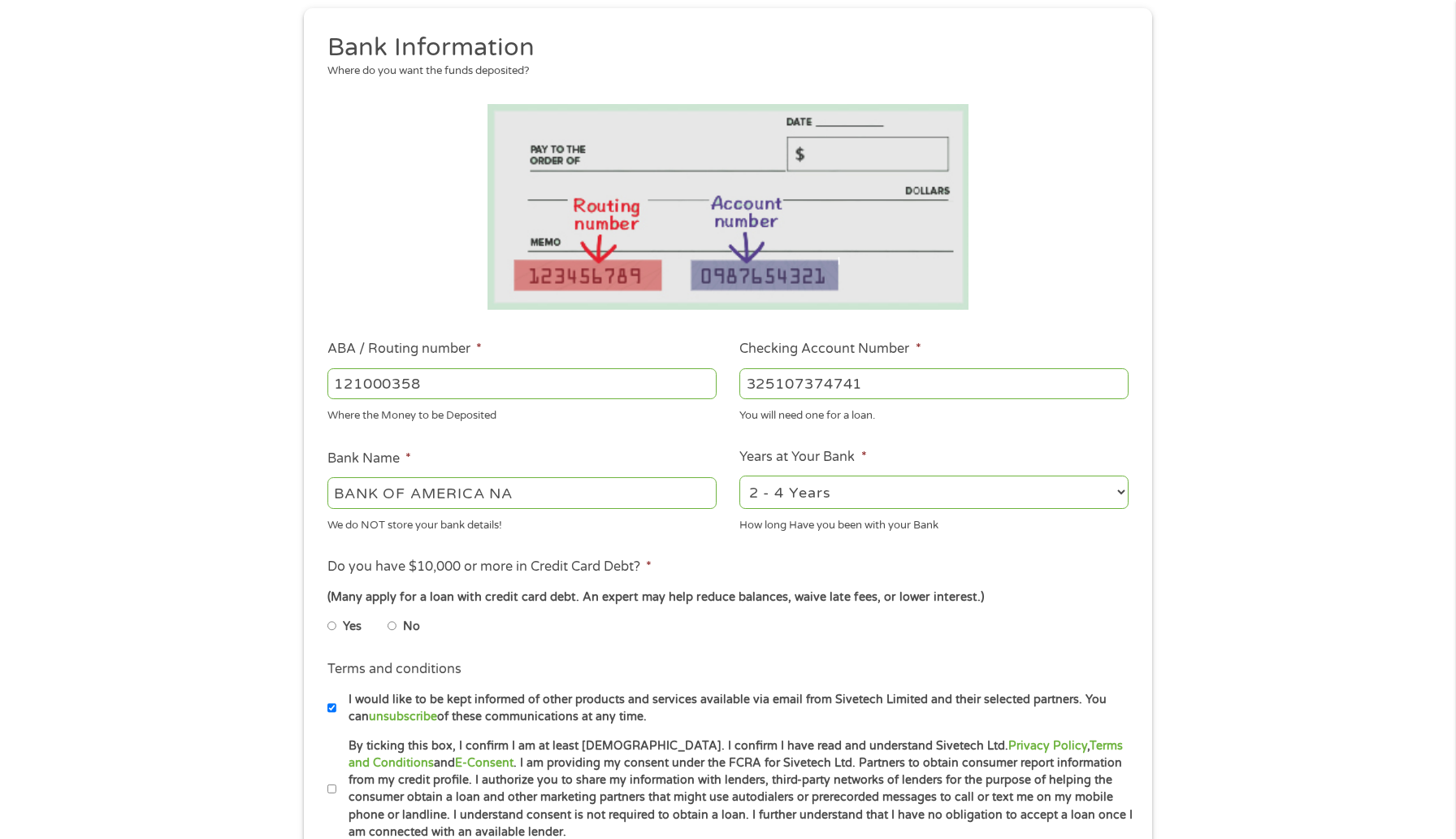
scroll to position [185, 0]
type input "121000358"
click at [621, 544] on ul "Bank Information Where do you want the funds deposited? ABA / Routing number * …" at bounding box center [728, 436] width 825 height 810
click at [785, 480] on select "2 - 4 Years 6 - 12 Months 1 - 2 Years Over 4 Years" at bounding box center [934, 490] width 389 height 33
select select "60months"
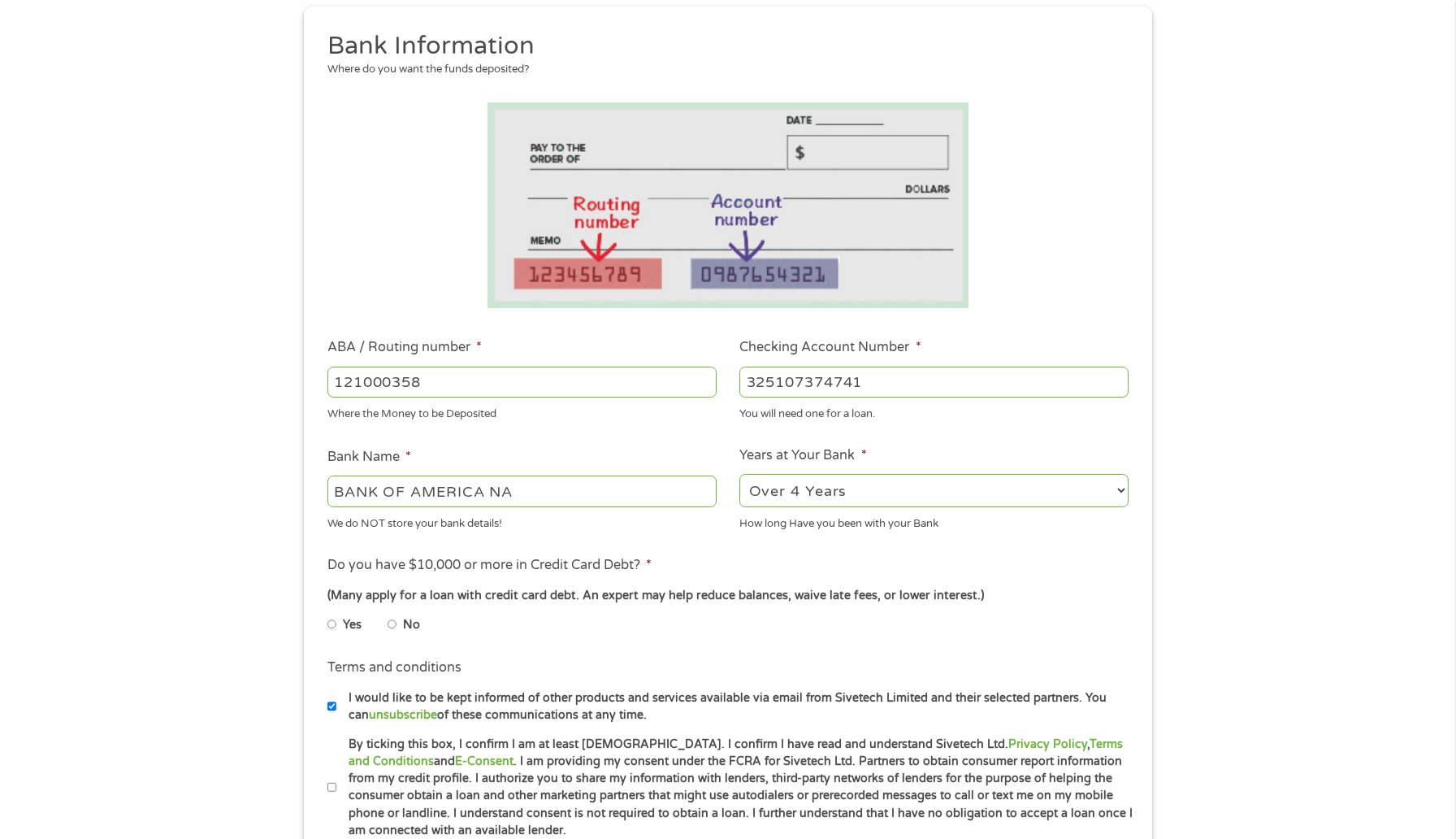
click at [740, 474] on select "2 - 4 Years 6 - 12 Months 1 - 2 Years Over 4 Years" at bounding box center [934, 490] width 389 height 33
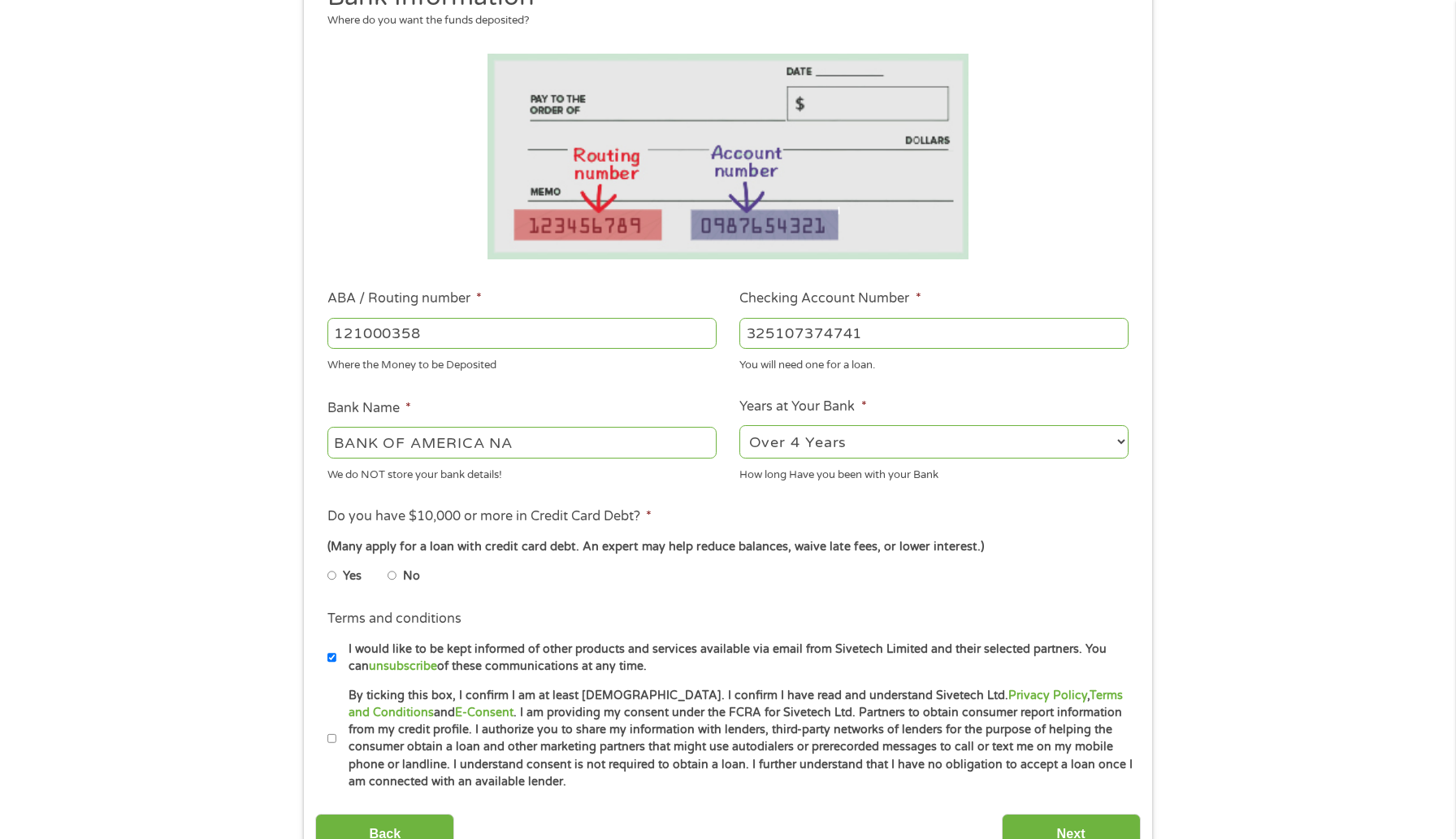
scroll to position [234, 0]
click at [417, 570] on label "No" at bounding box center [412, 575] width 17 height 18
click at [397, 570] on input "No" at bounding box center [393, 575] width 10 height 26
radio input "true"
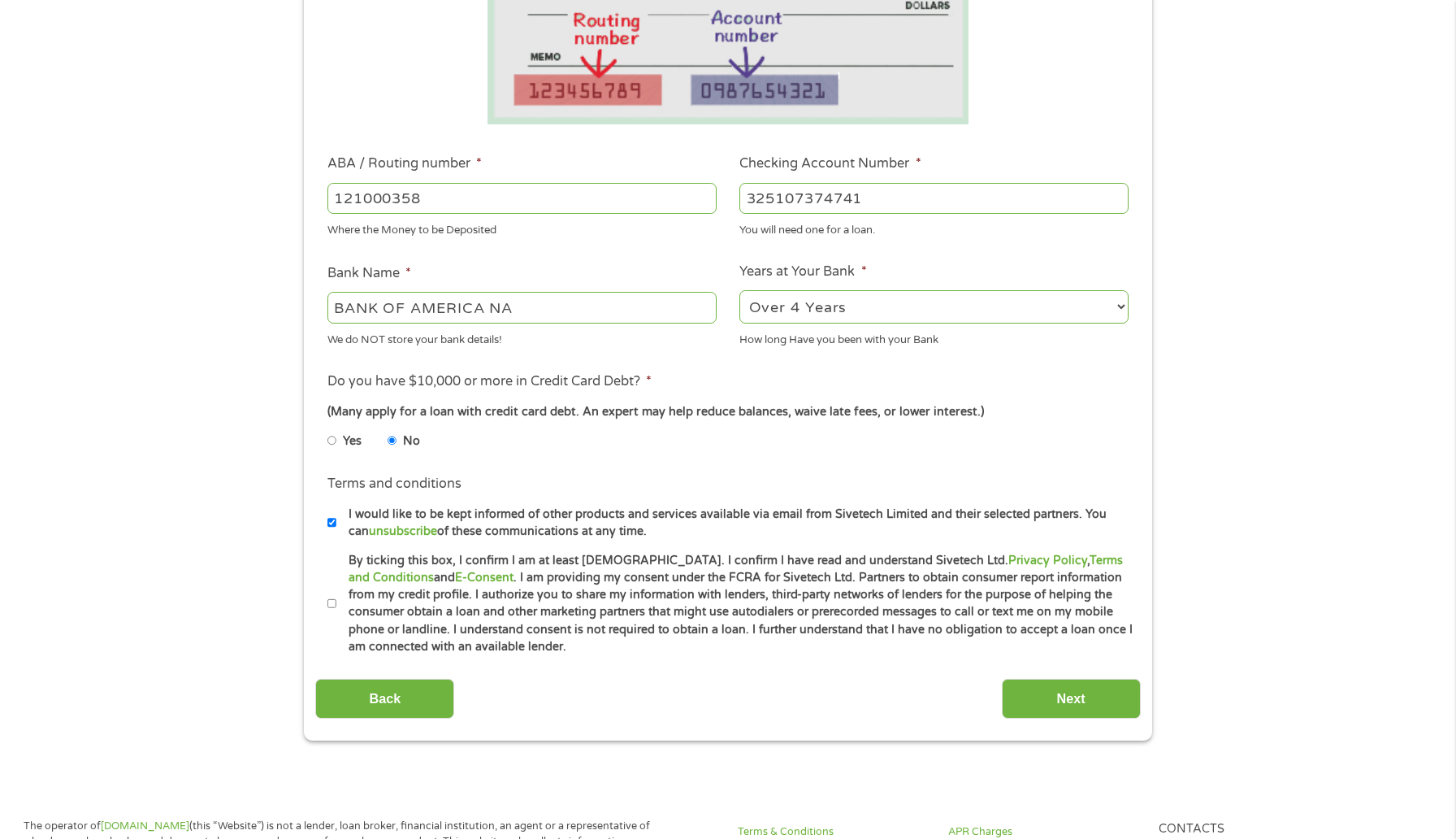
scroll to position [369, 0]
click at [336, 604] on input "By ticking this box, I confirm I am at least [DEMOGRAPHIC_DATA]. I confirm I ha…" at bounding box center [332, 603] width 10 height 26
checkbox input "true"
click at [1014, 679] on input "Next" at bounding box center [1071, 697] width 139 height 40
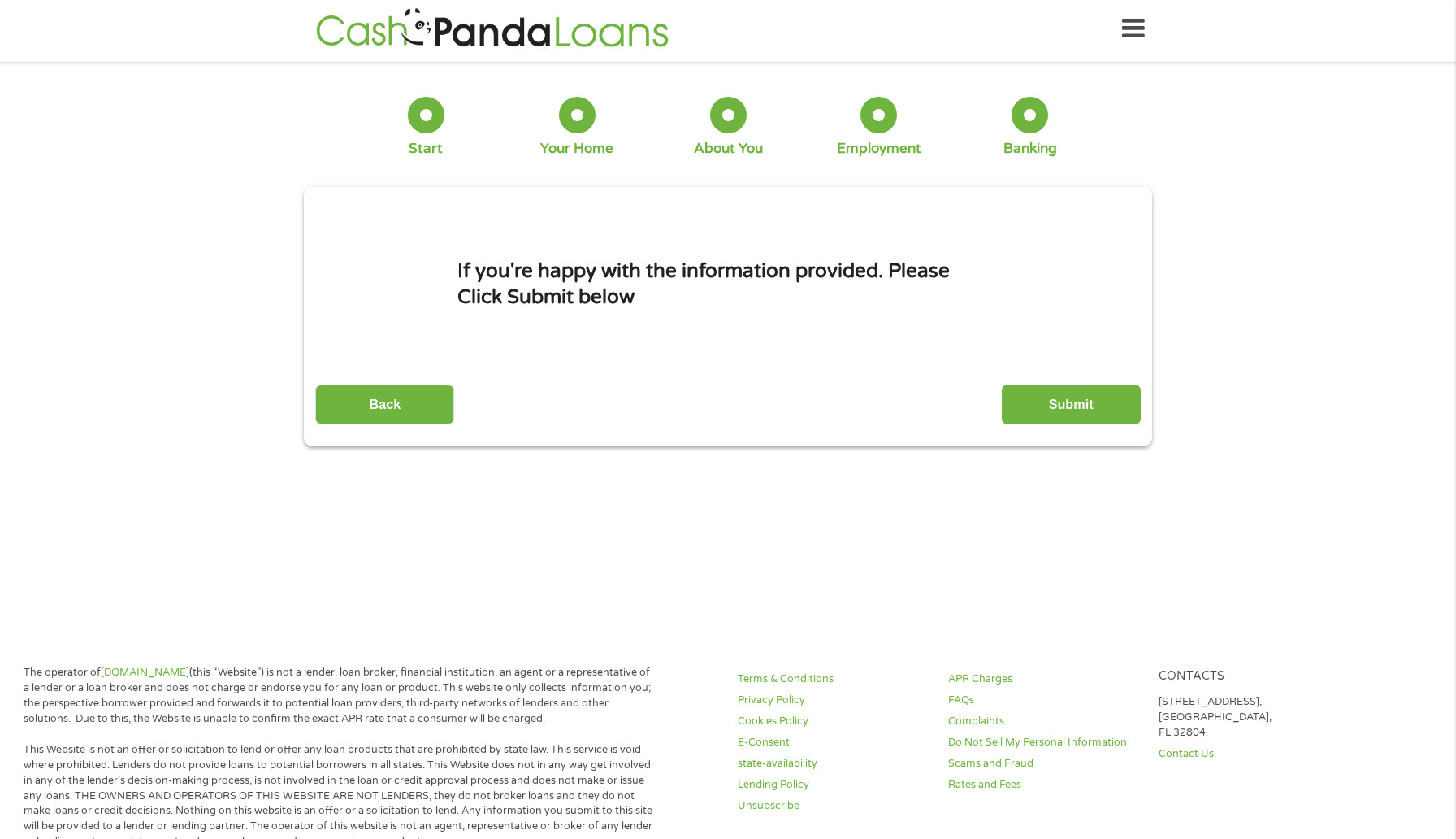
scroll to position [0, 0]
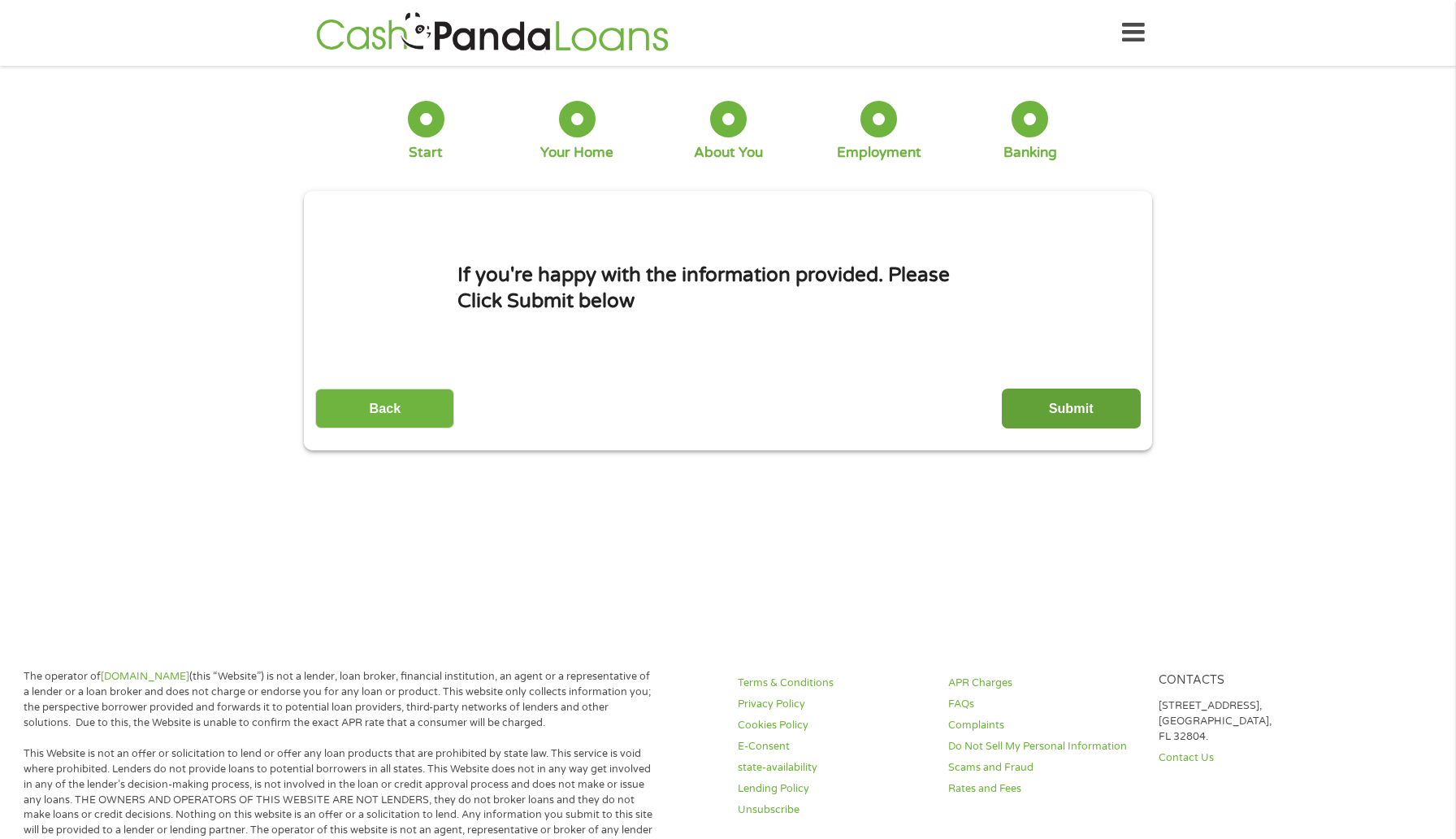
click at [1075, 420] on input "Submit" at bounding box center [1071, 408] width 139 height 40
